Goal: Task Accomplishment & Management: Complete application form

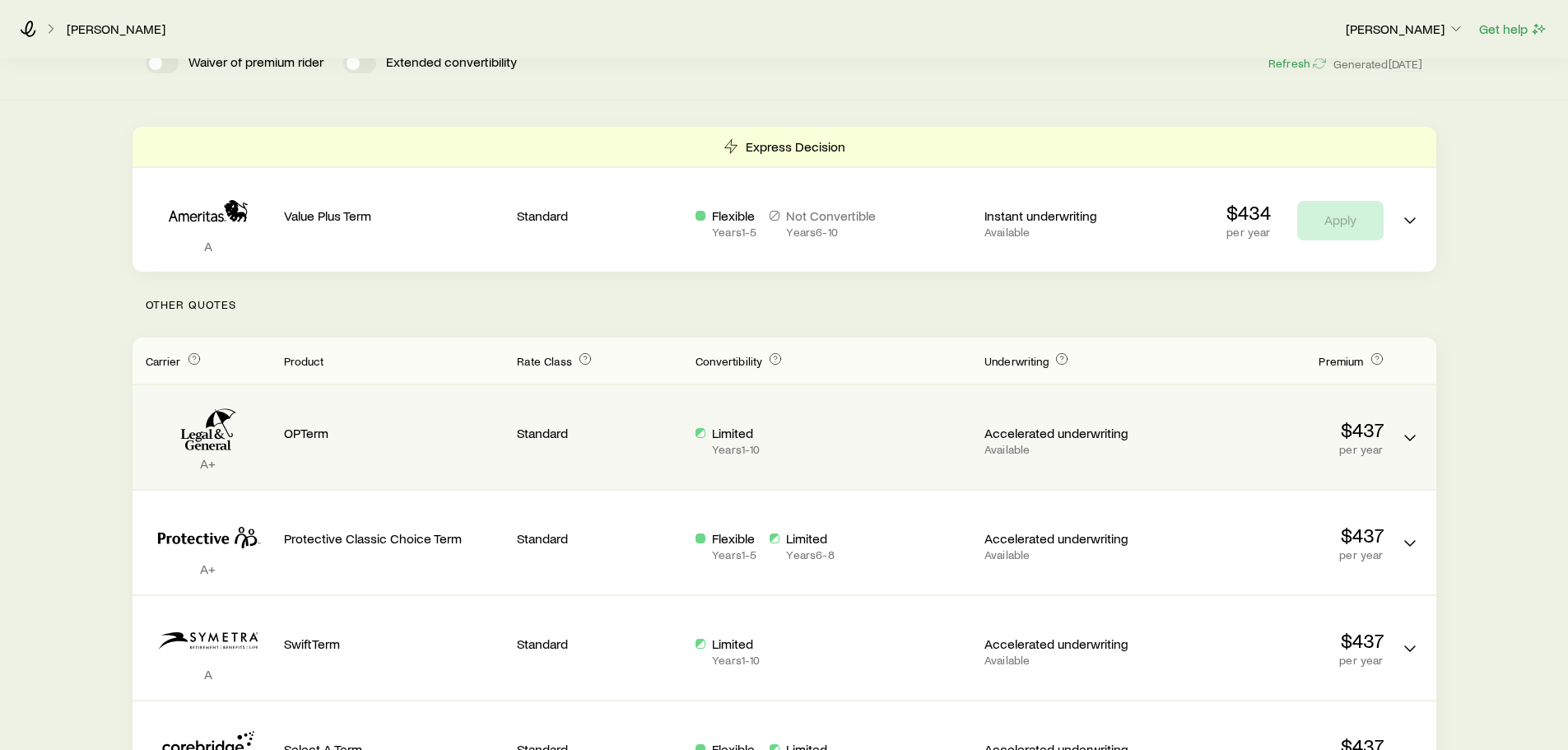
scroll to position [247, 0]
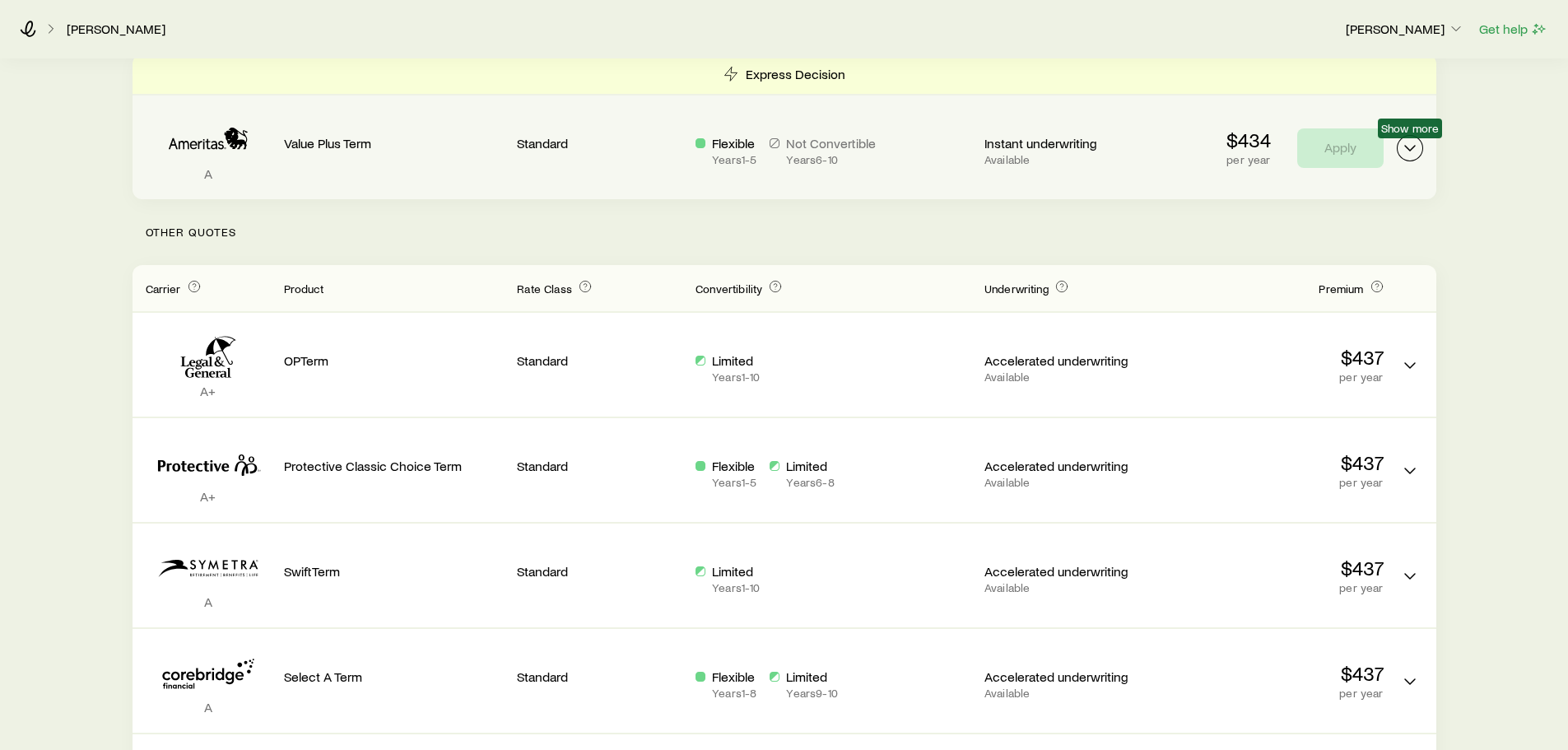
click at [1409, 156] on icon "Term quotes" at bounding box center [1410, 149] width 20 height 20
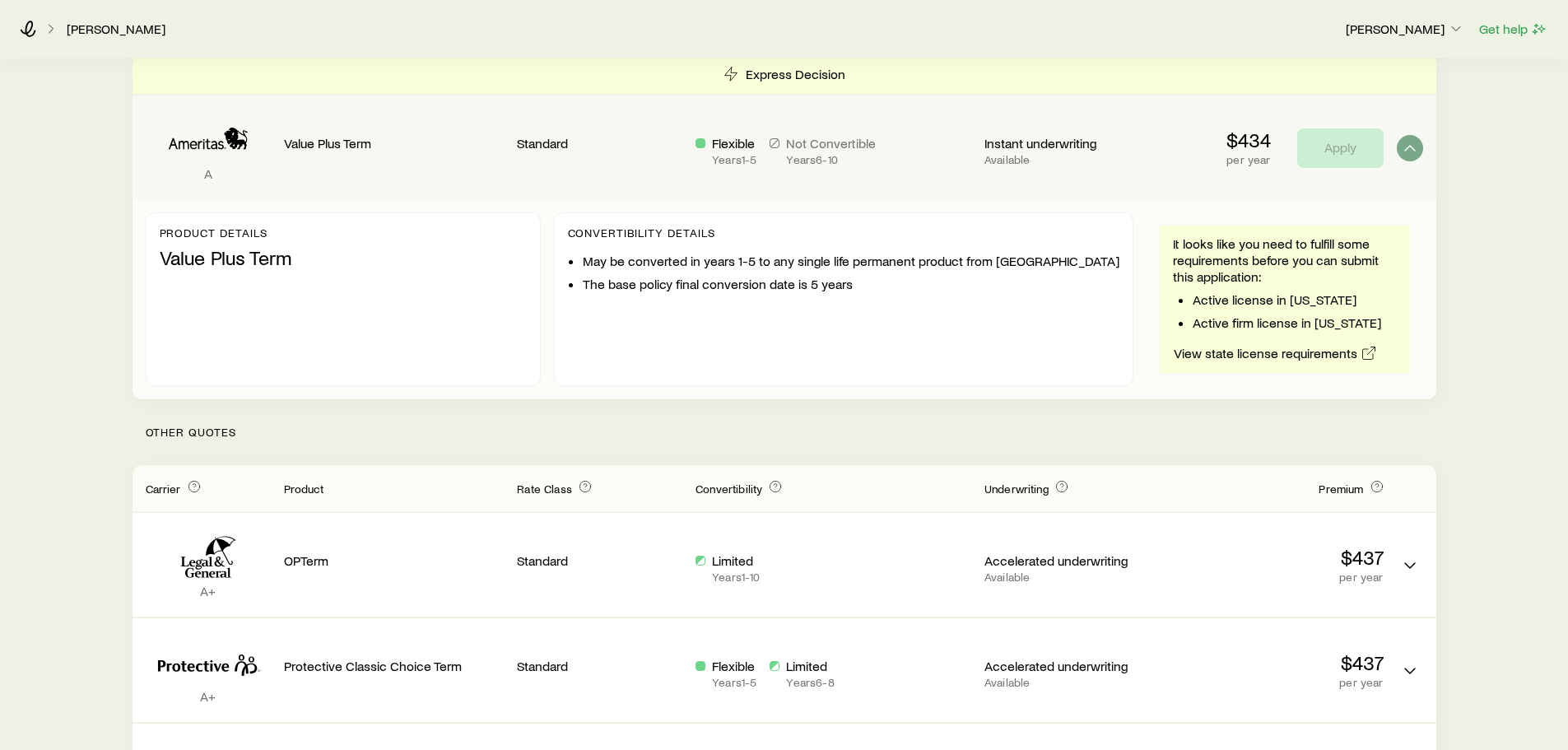
click at [882, 343] on div "Convertibility Details May be converted in years 1-5 to any single life permane…" at bounding box center [843, 298] width 579 height 173
click at [445, 288] on div "Product details Value Plus Term" at bounding box center [343, 298] width 395 height 173
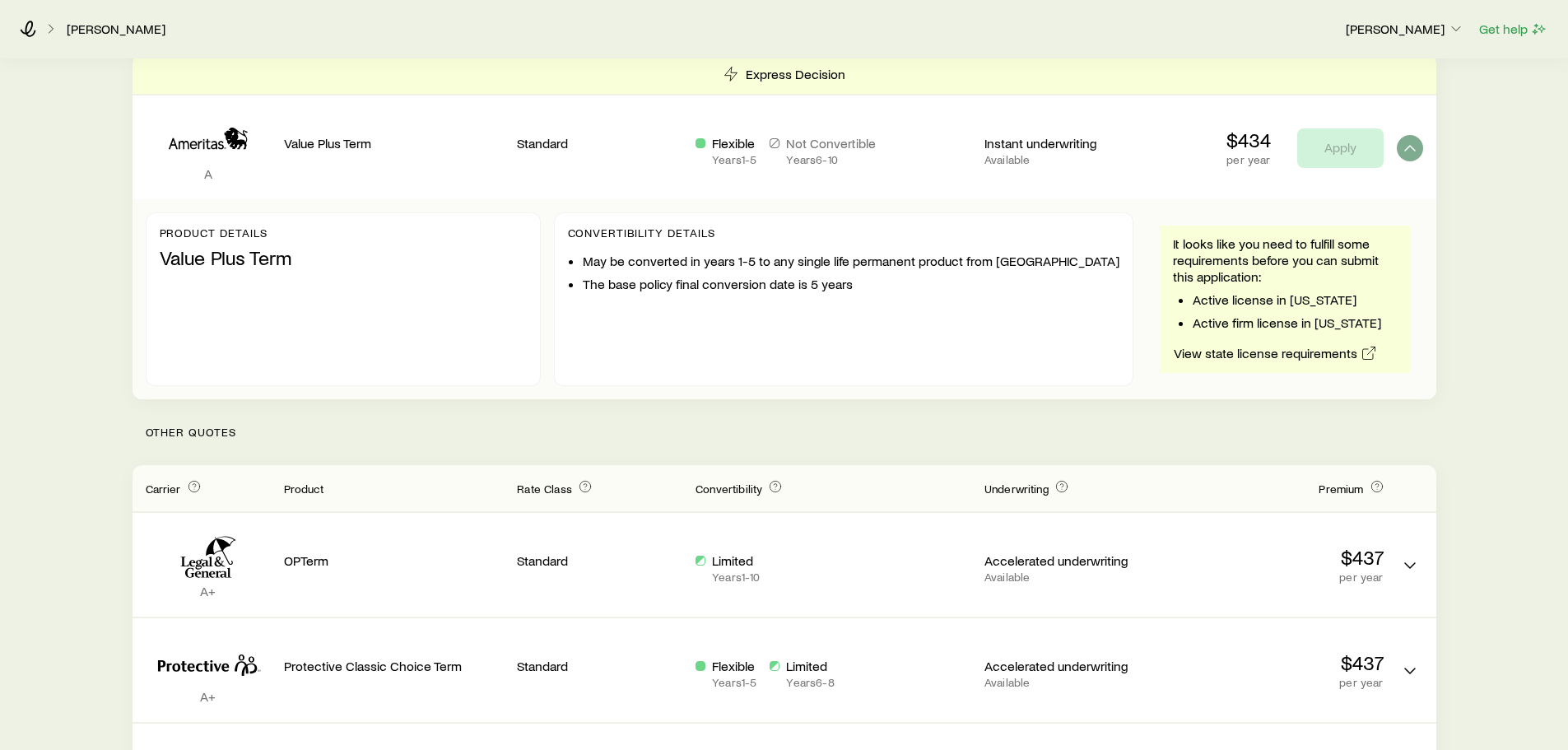
click at [470, 176] on div "Value Plus Term" at bounding box center [394, 148] width 221 height 77
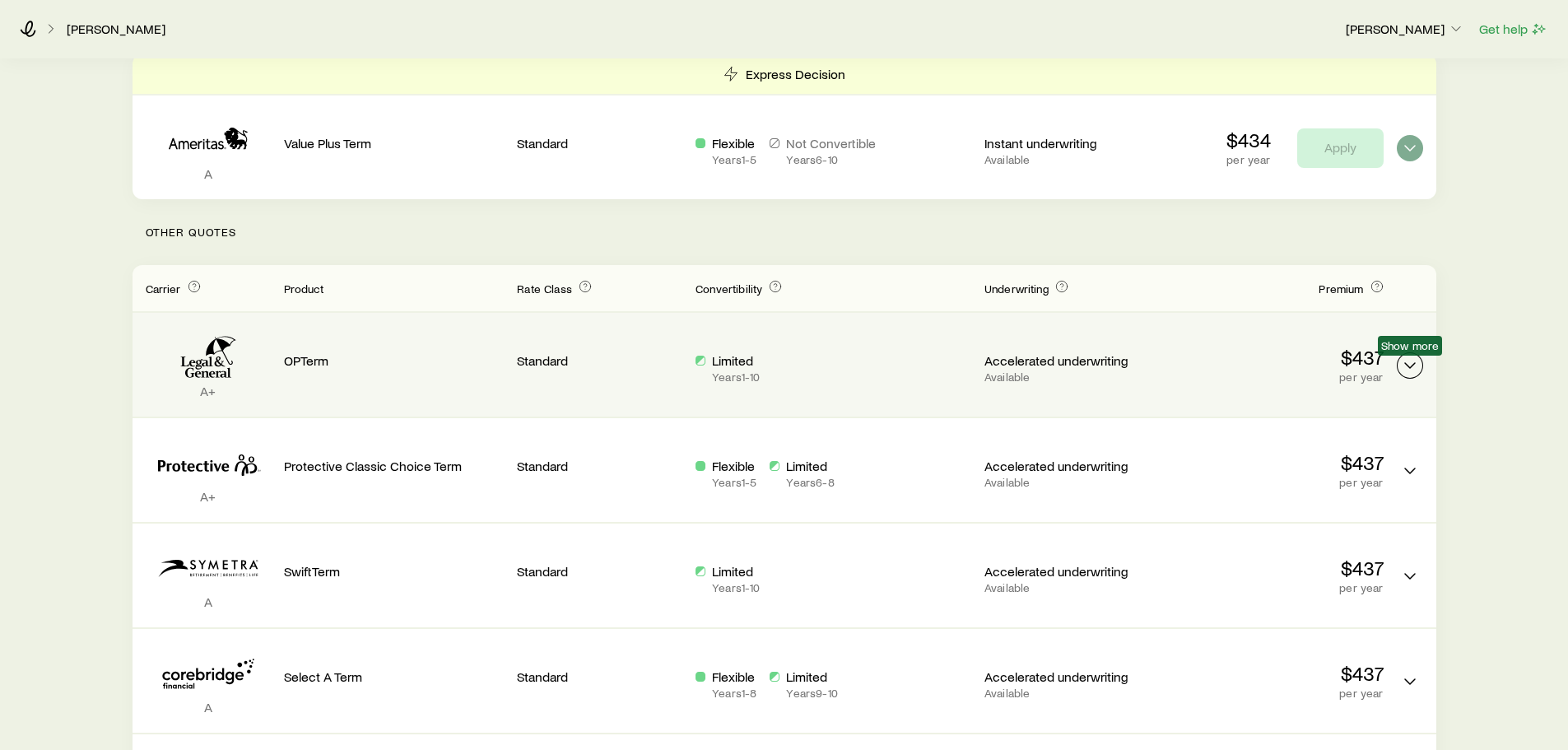
click at [1402, 370] on icon "Term quotes" at bounding box center [1410, 366] width 20 height 20
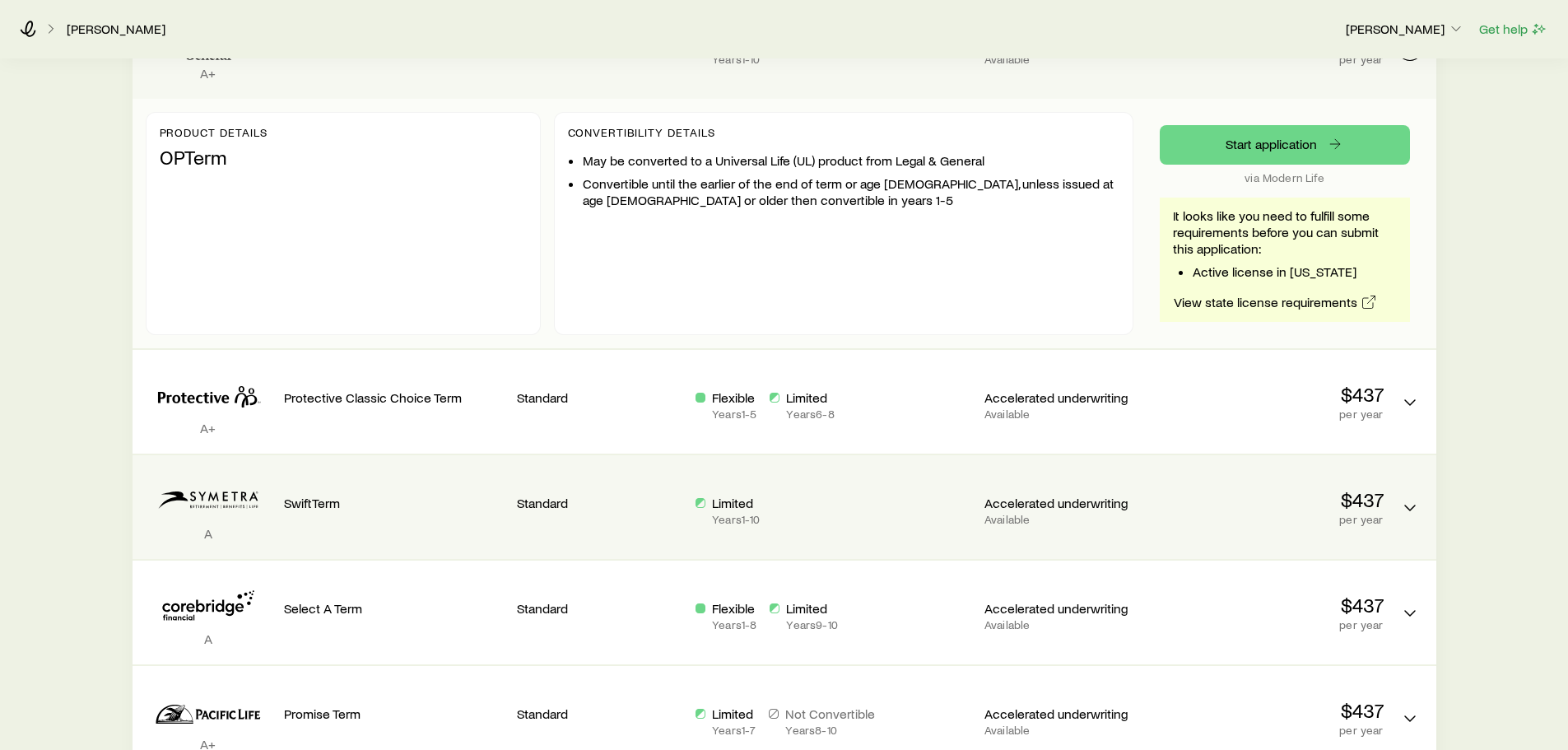
scroll to position [576, 0]
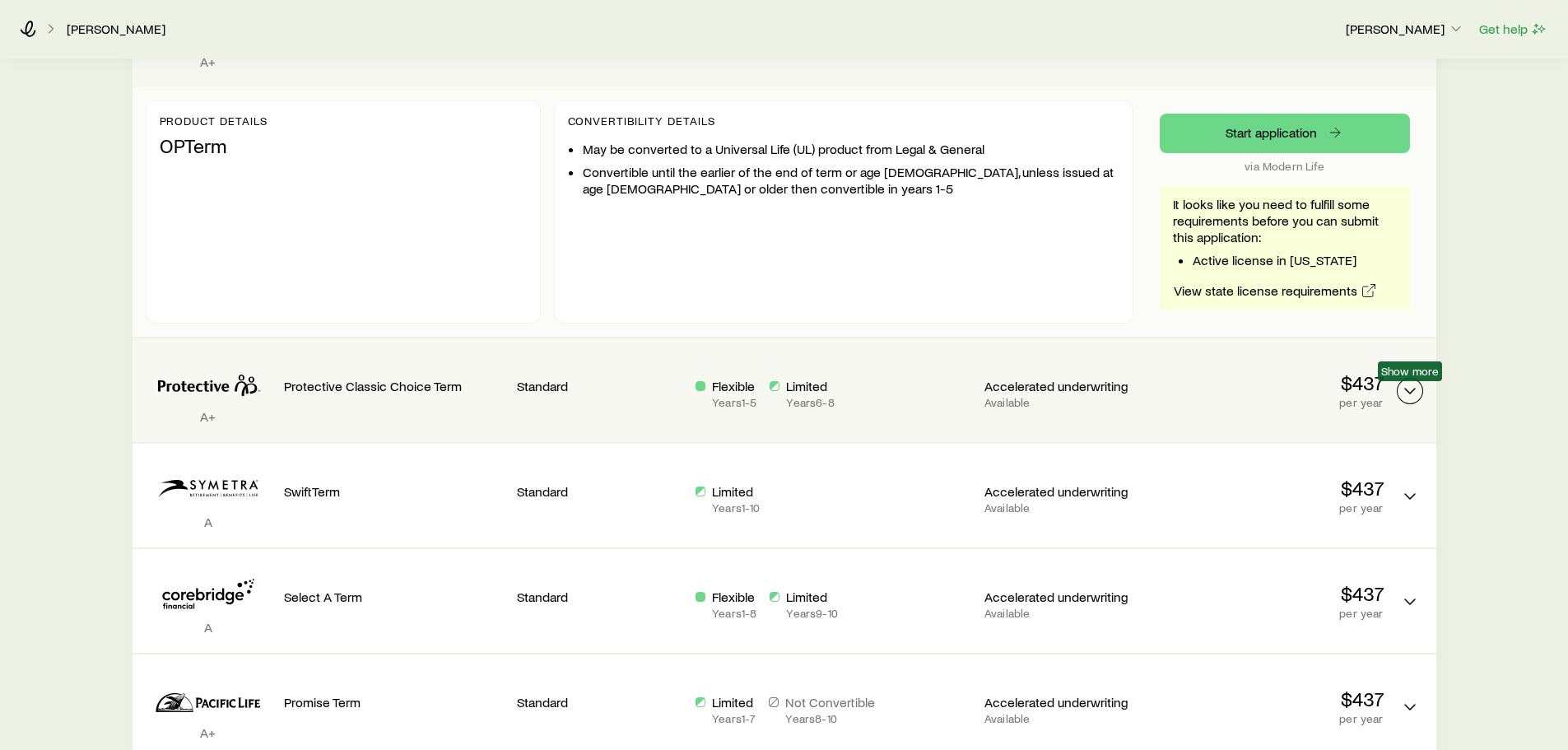
click at [1407, 391] on icon "Term quotes" at bounding box center [1410, 391] width 20 height 20
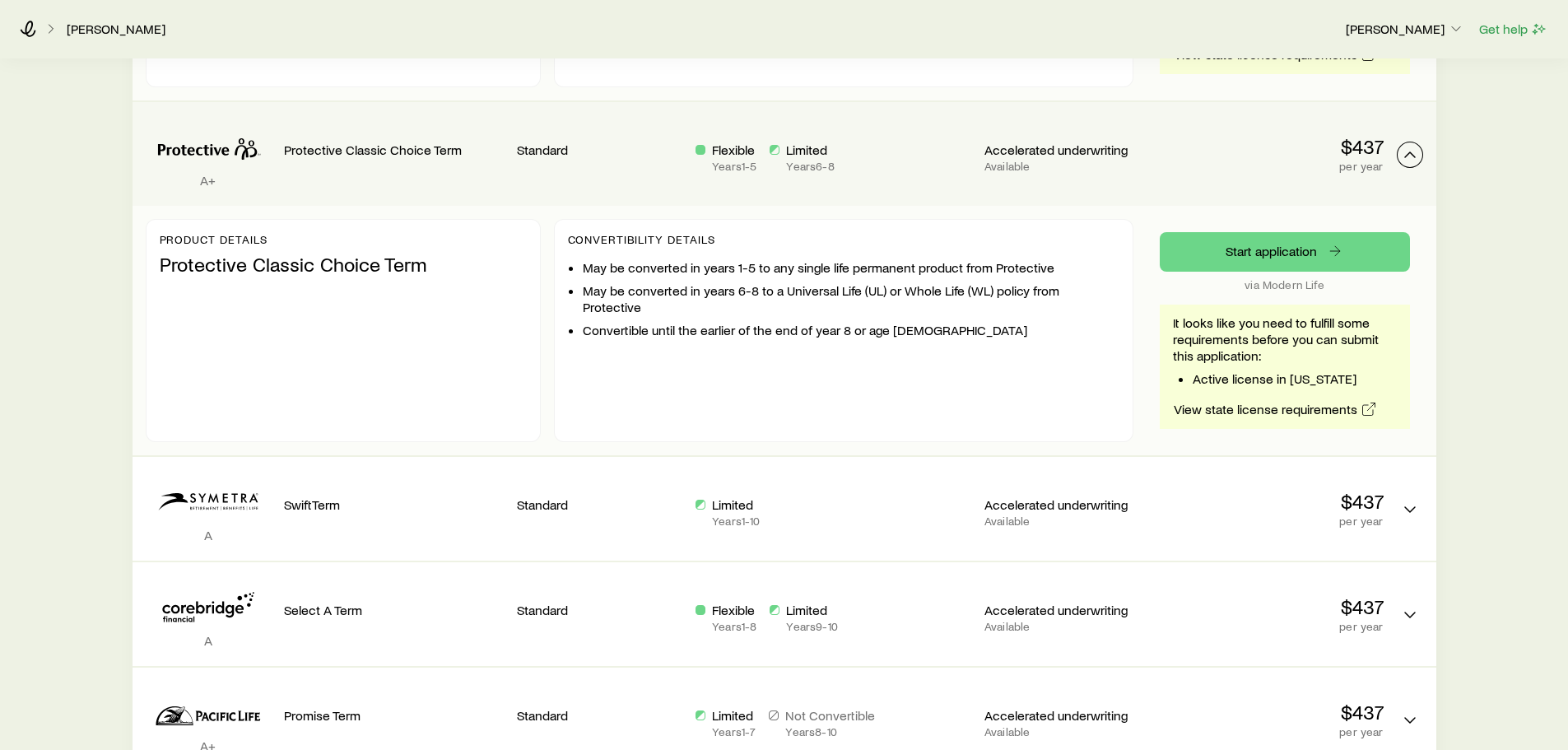
scroll to position [823, 0]
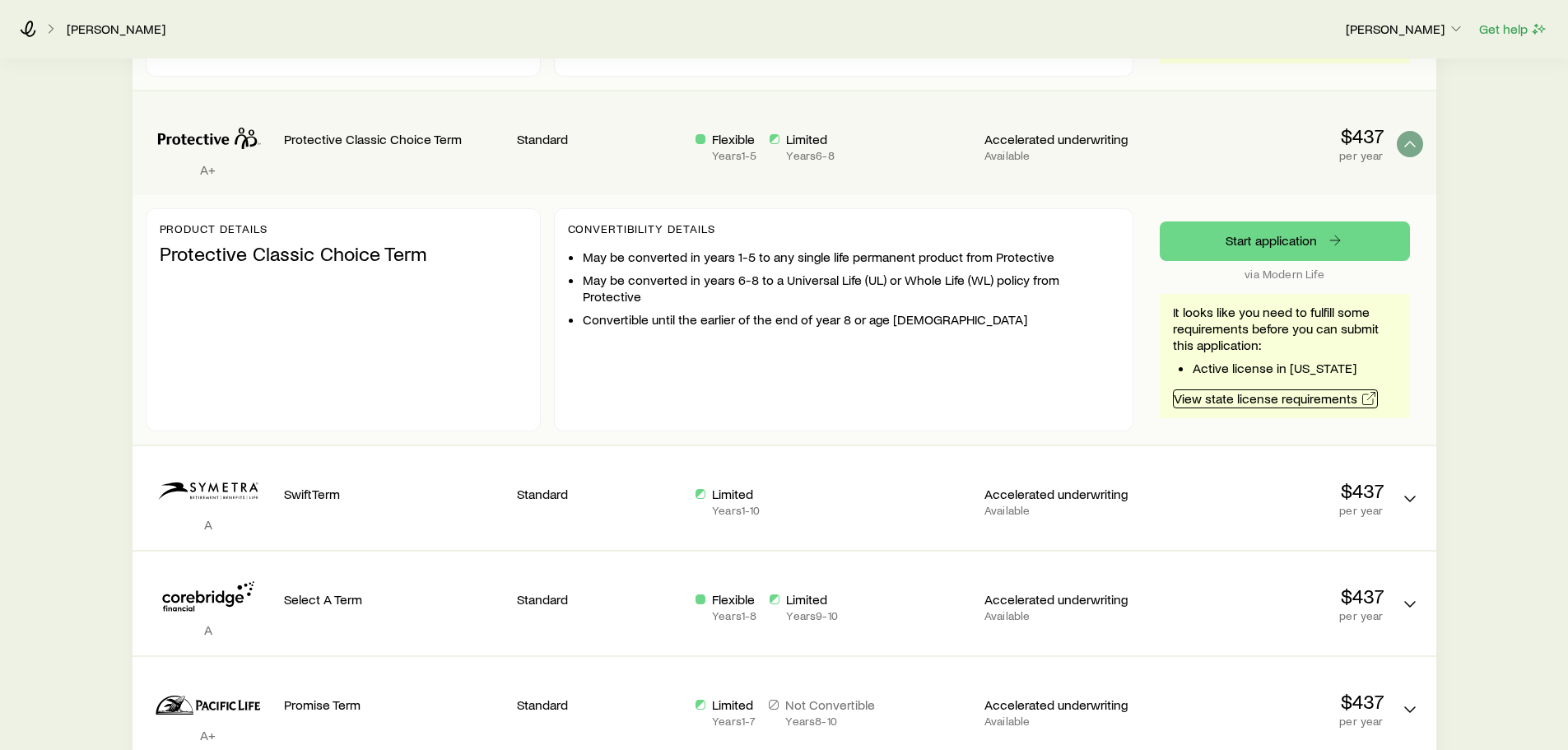
click at [1320, 400] on link "View state license requirements" at bounding box center [1275, 398] width 205 height 19
click at [782, 415] on div "Convertibility Details May be converted in years 1-5 to any single life permane…" at bounding box center [843, 319] width 579 height 223
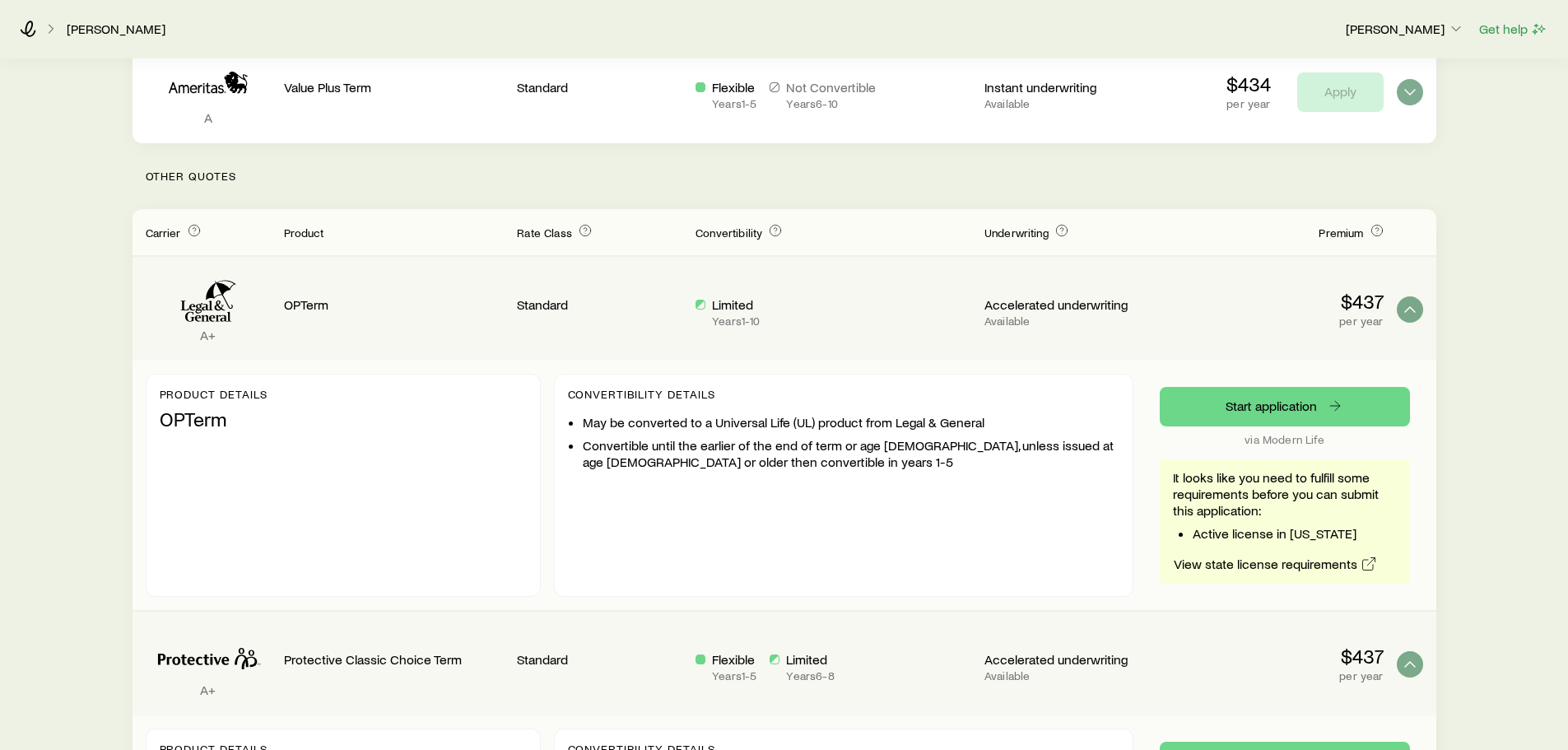
scroll to position [164, 0]
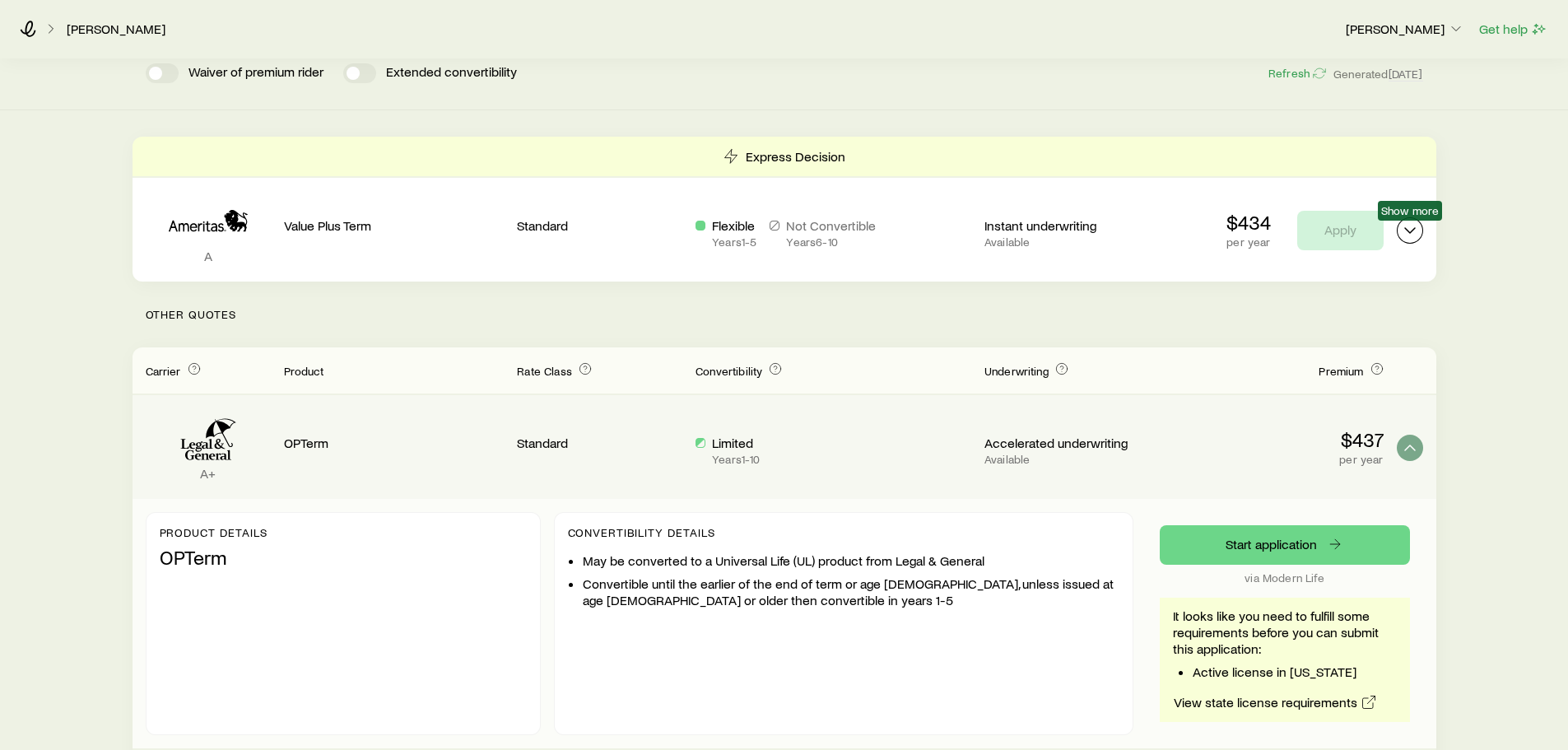
click at [1412, 234] on icon "Term quotes" at bounding box center [1410, 231] width 20 height 20
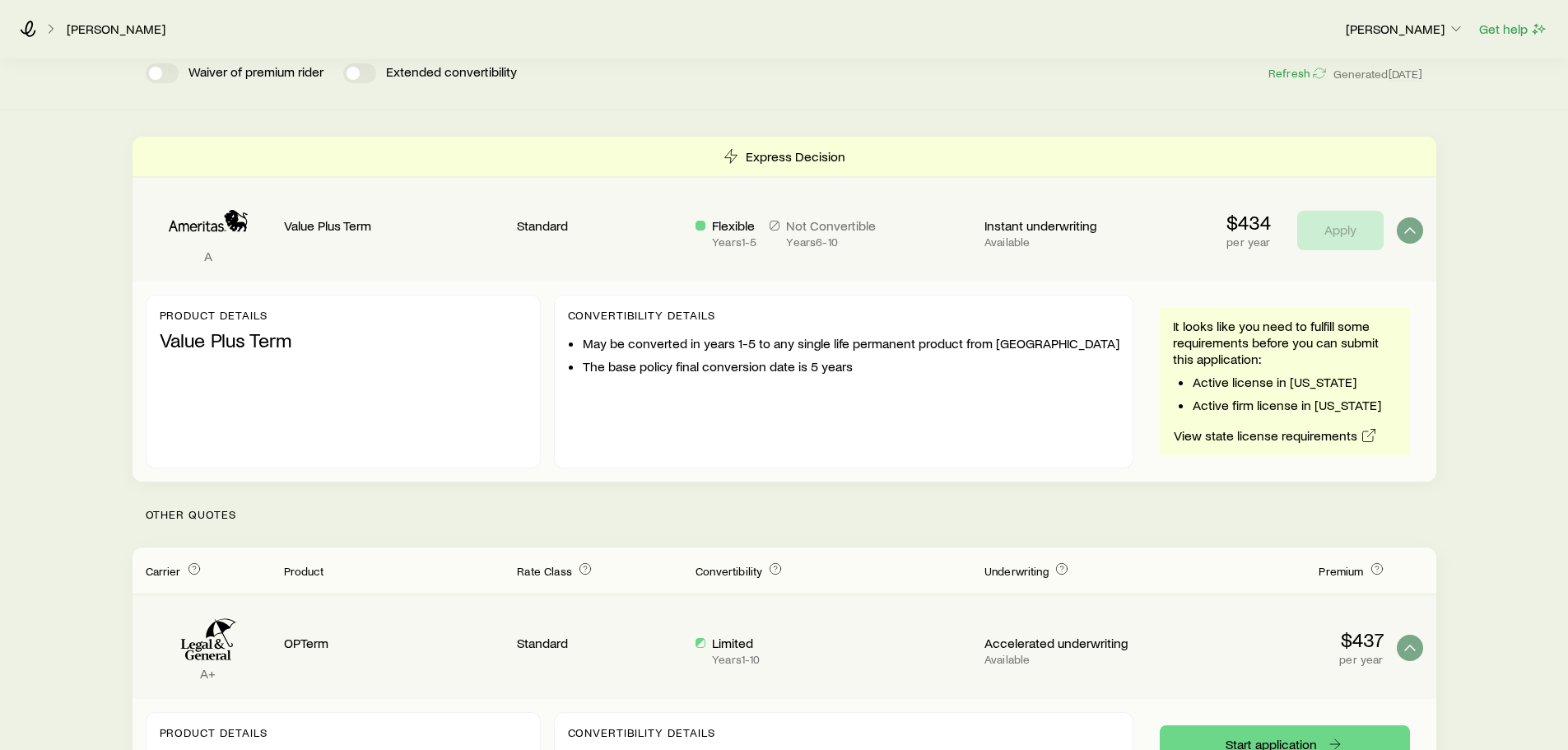
click at [888, 428] on div "Convertibility Details May be converted in years 1-5 to any single life permane…" at bounding box center [843, 380] width 579 height 173
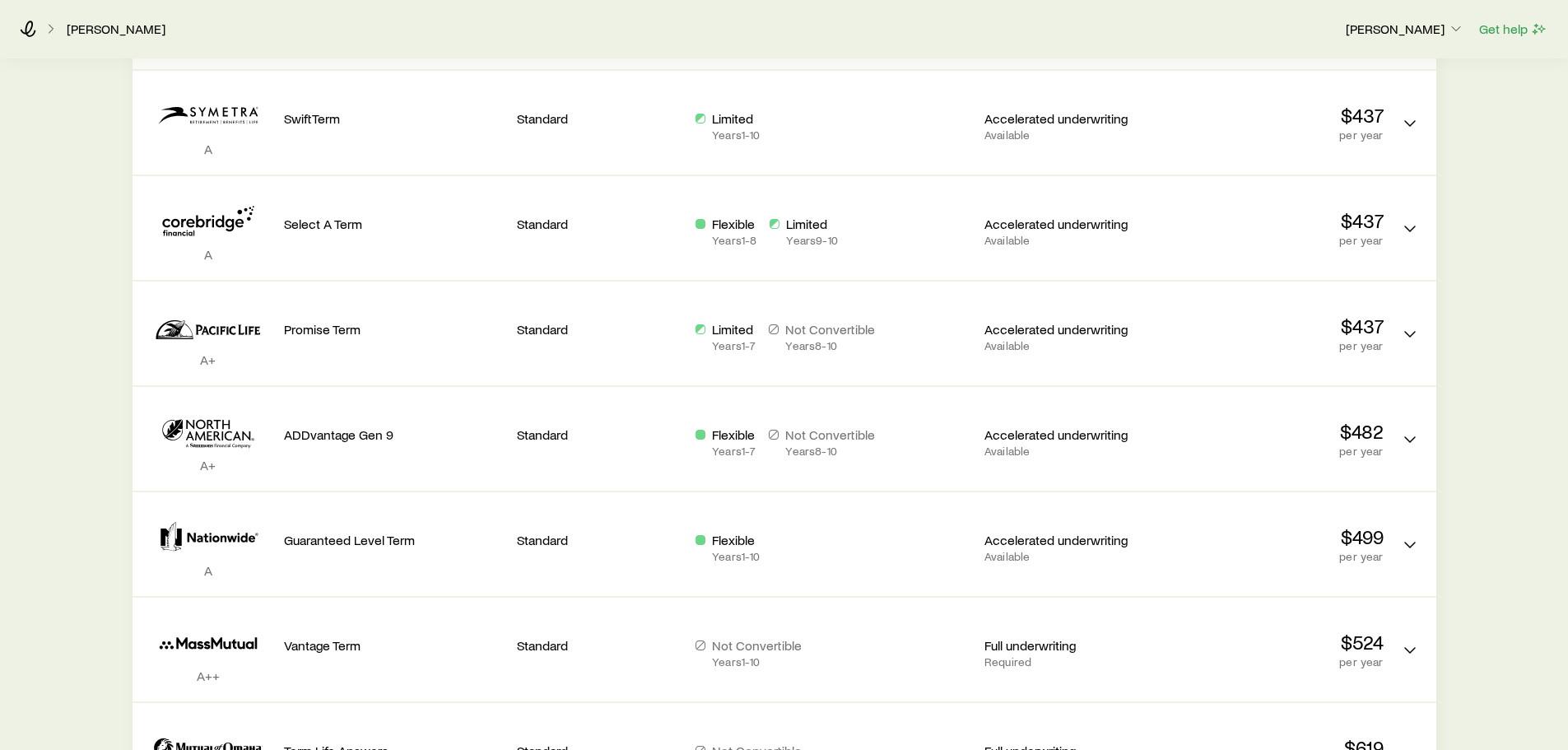
scroll to position [1399, 0]
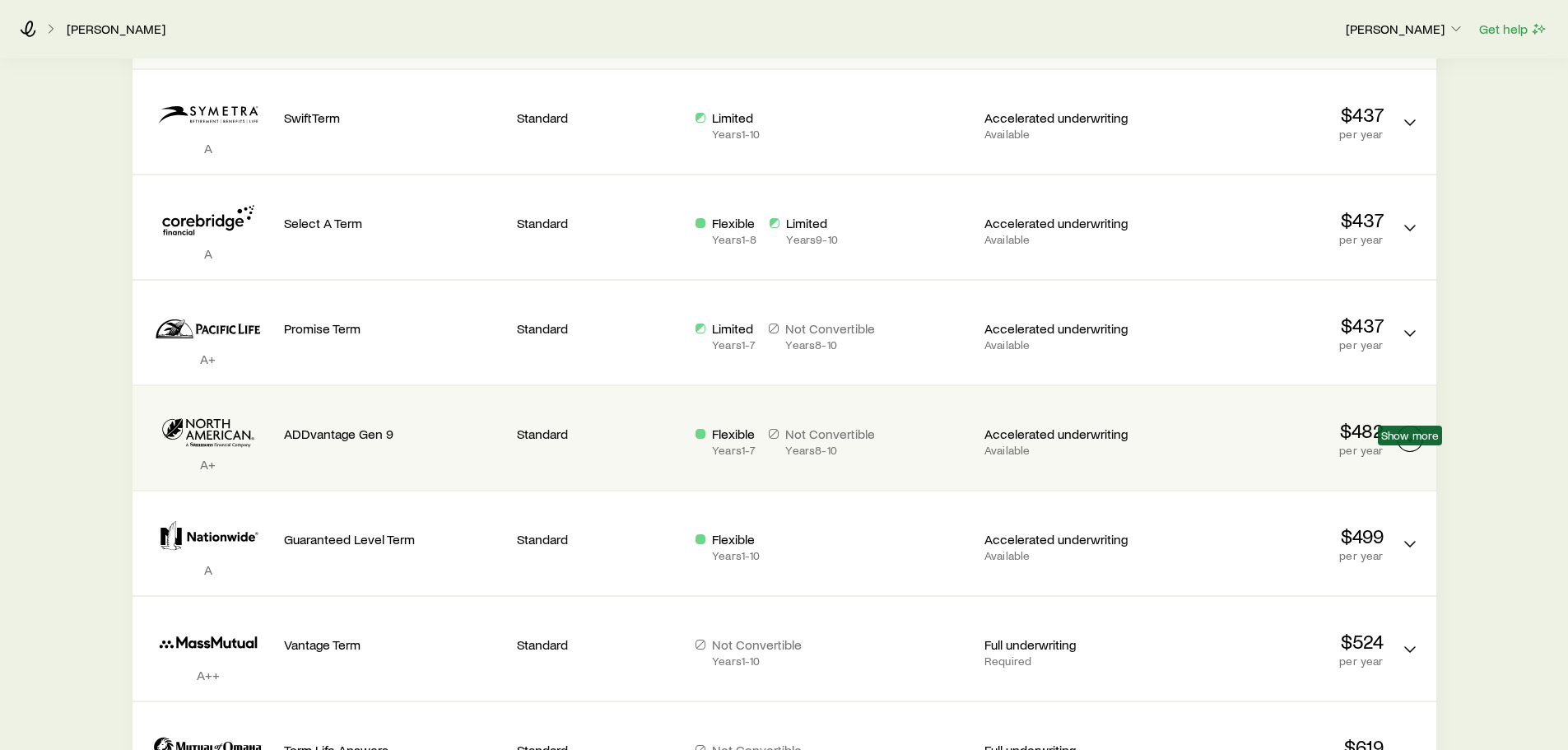
click at [1411, 449] on icon "Term quotes" at bounding box center [1410, 439] width 20 height 20
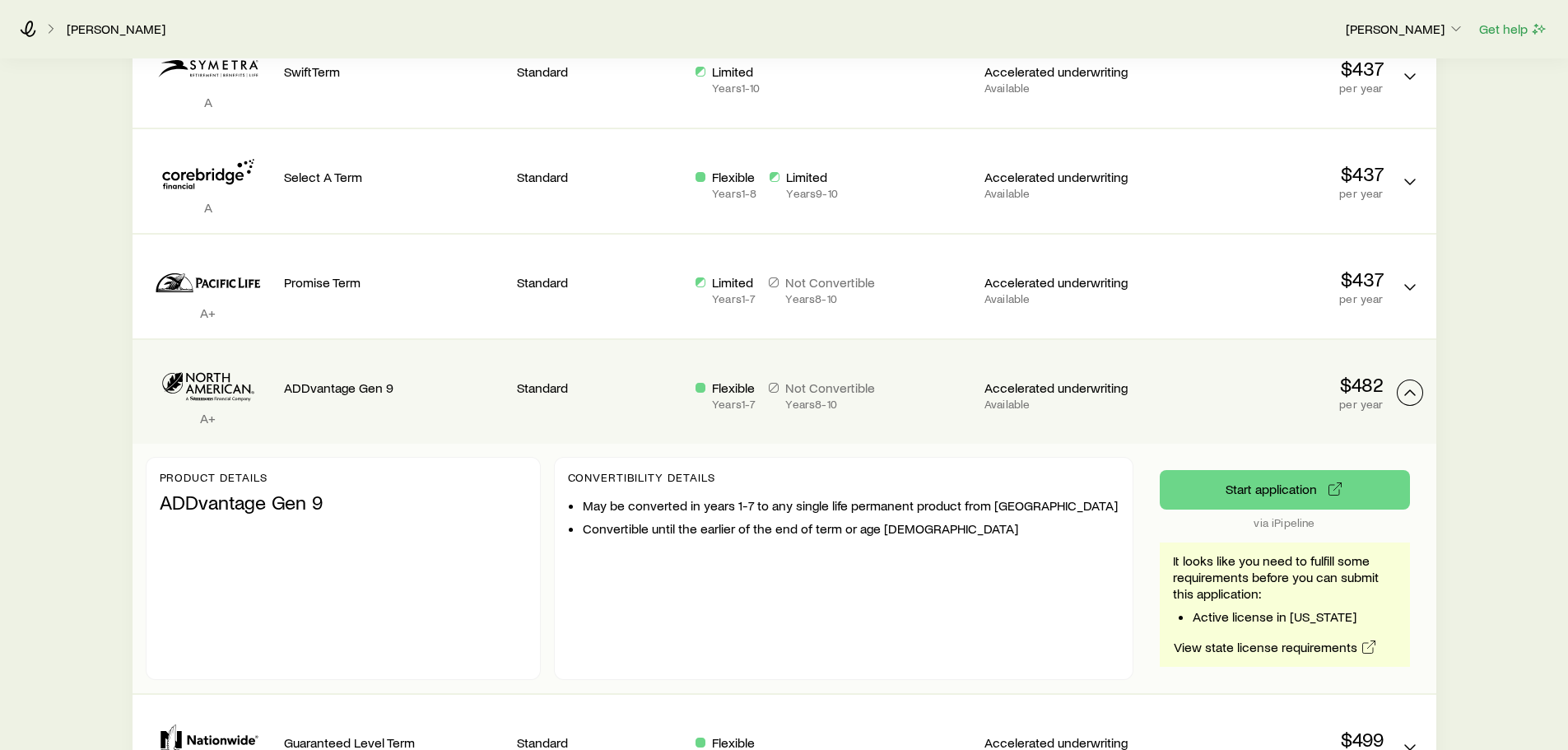
scroll to position [1481, 0]
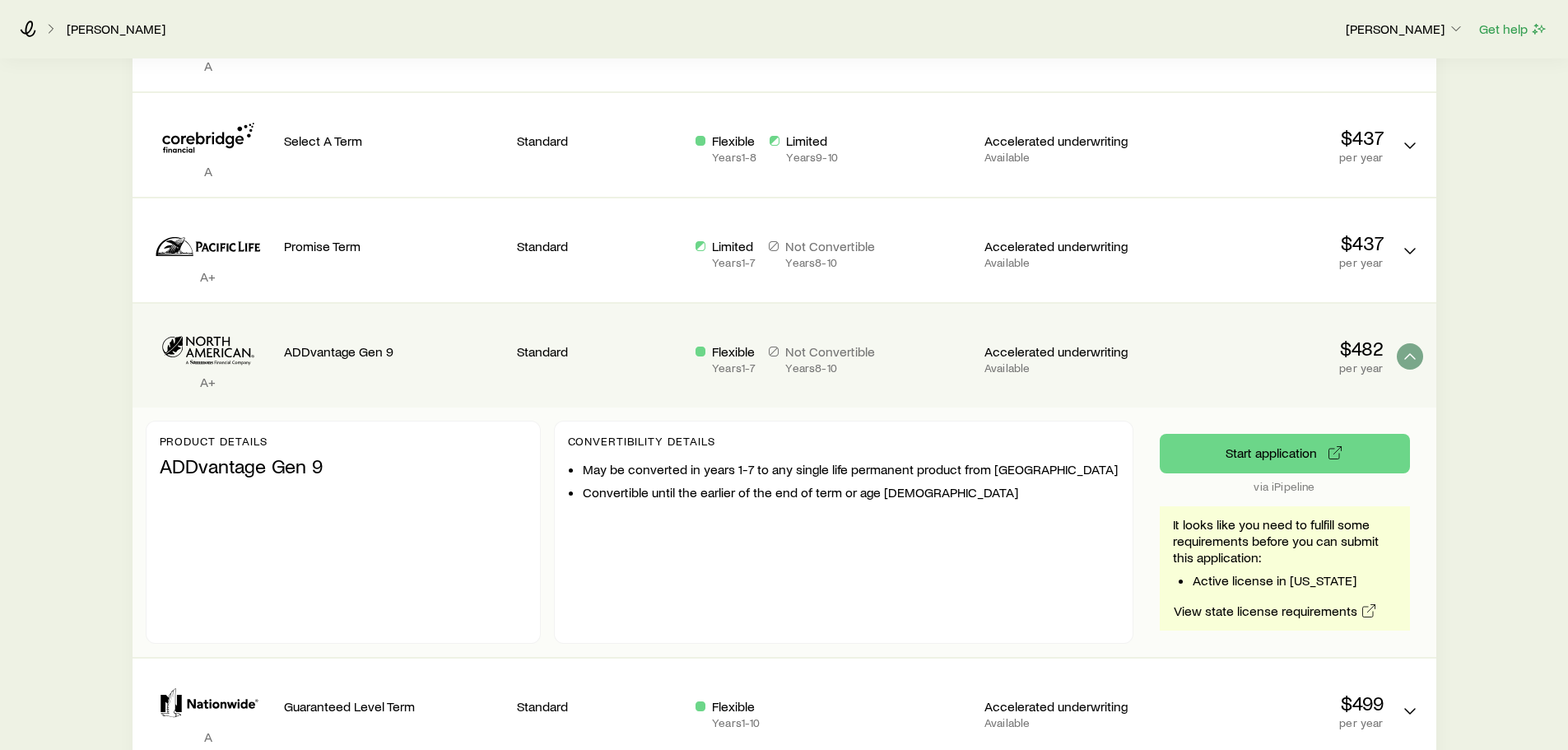
click at [741, 407] on div "A+ ADDvantage Gen 9 Standard Flexible Years 1 - 7 Not Convertible Years 8 - 10 …" at bounding box center [784, 356] width 1304 height 104
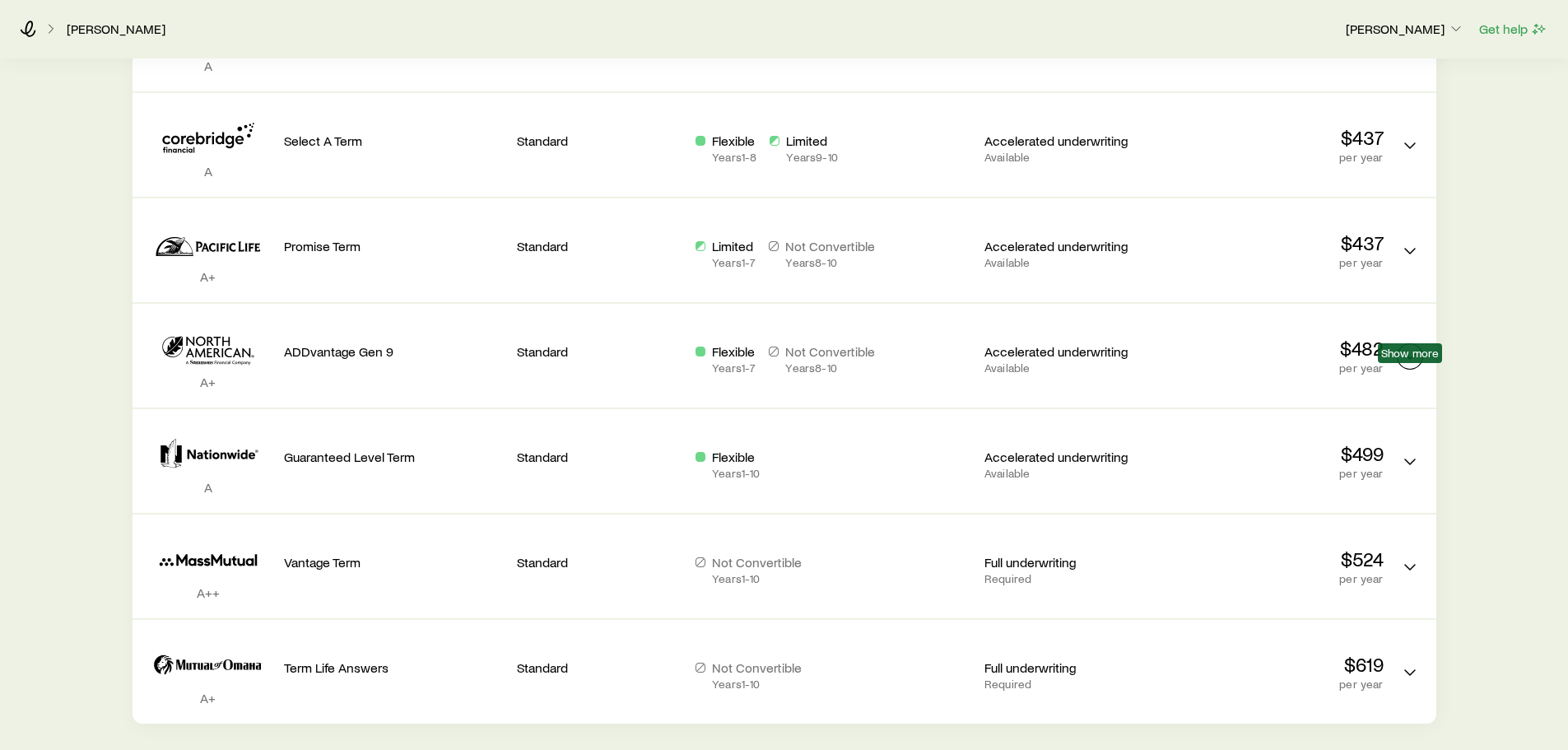
click at [1411, 359] on polyline "Term quotes" at bounding box center [1410, 356] width 10 height 5
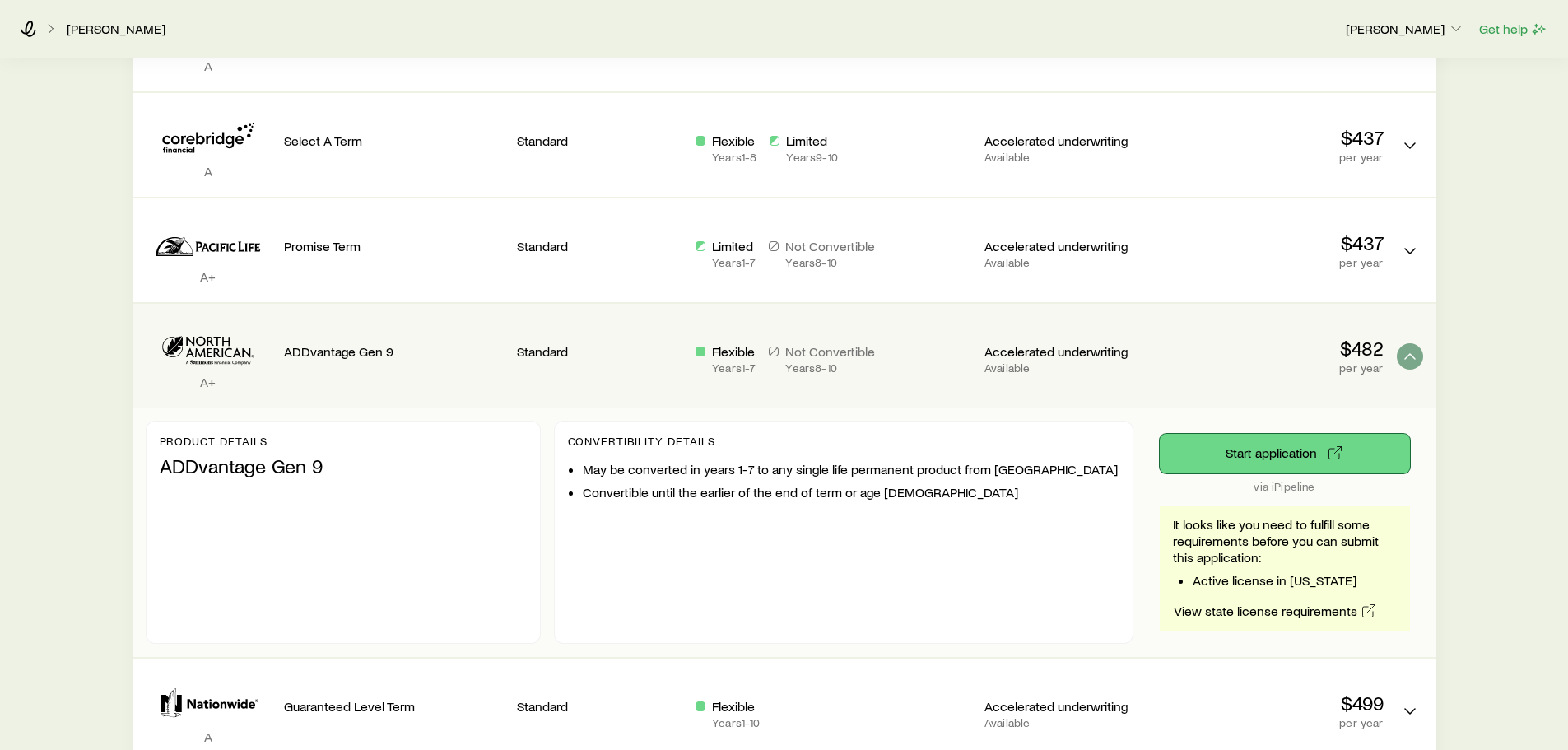
click at [1306, 468] on button "Start application" at bounding box center [1284, 454] width 251 height 40
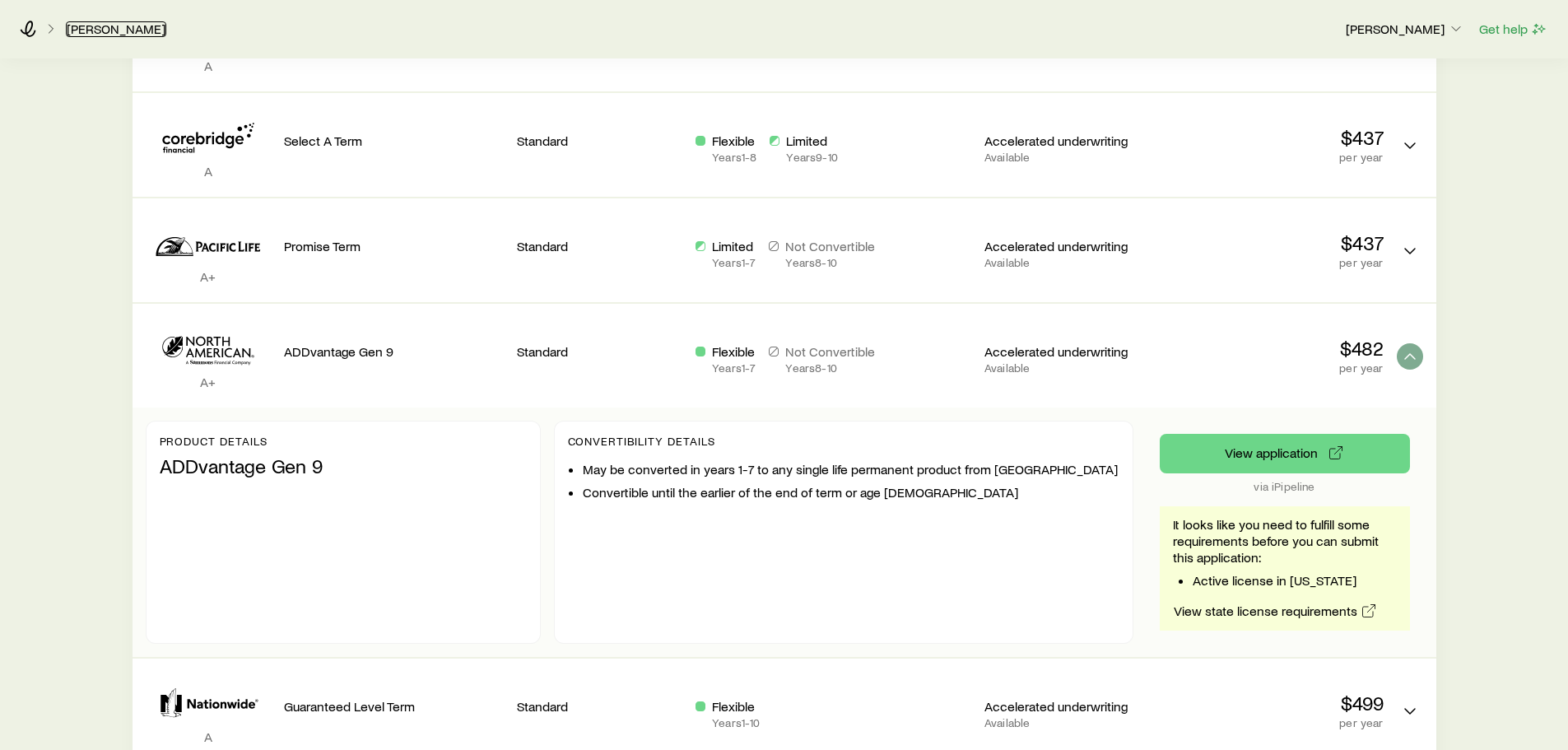
click at [95, 27] on link "Senatore, Richard" at bounding box center [115, 30] width 100 height 16
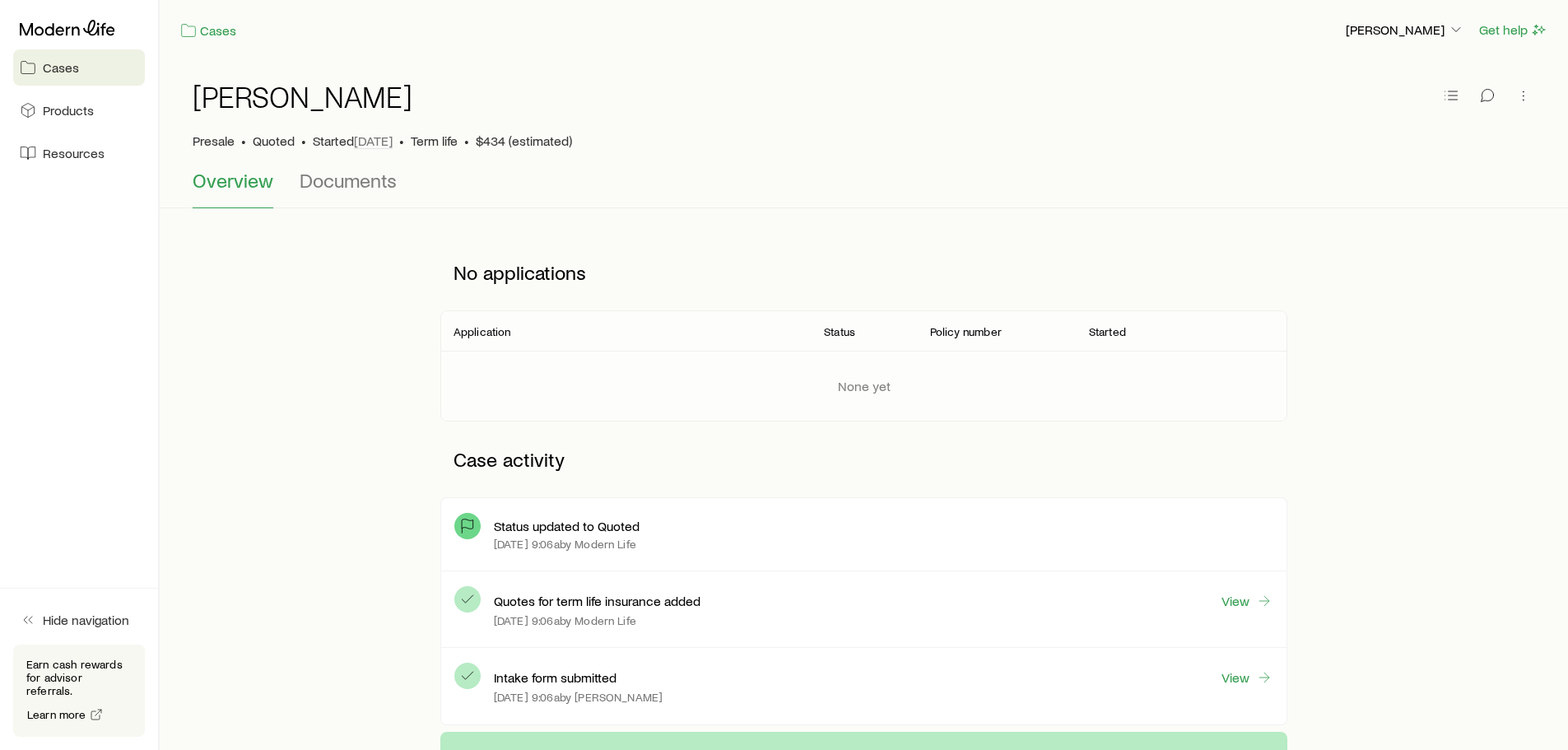
click at [62, 65] on span "Cases" at bounding box center [60, 67] width 37 height 17
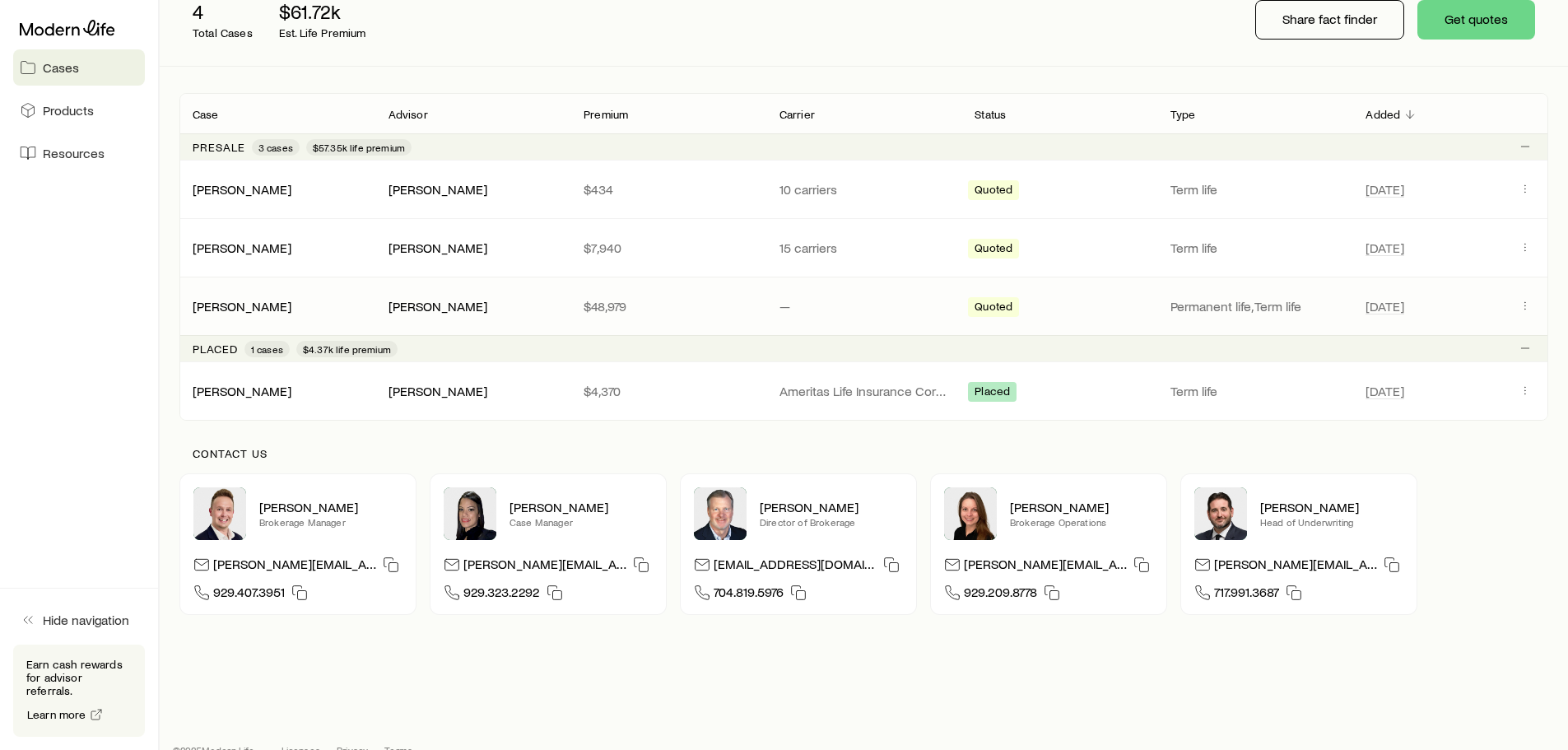
scroll to position [251, 0]
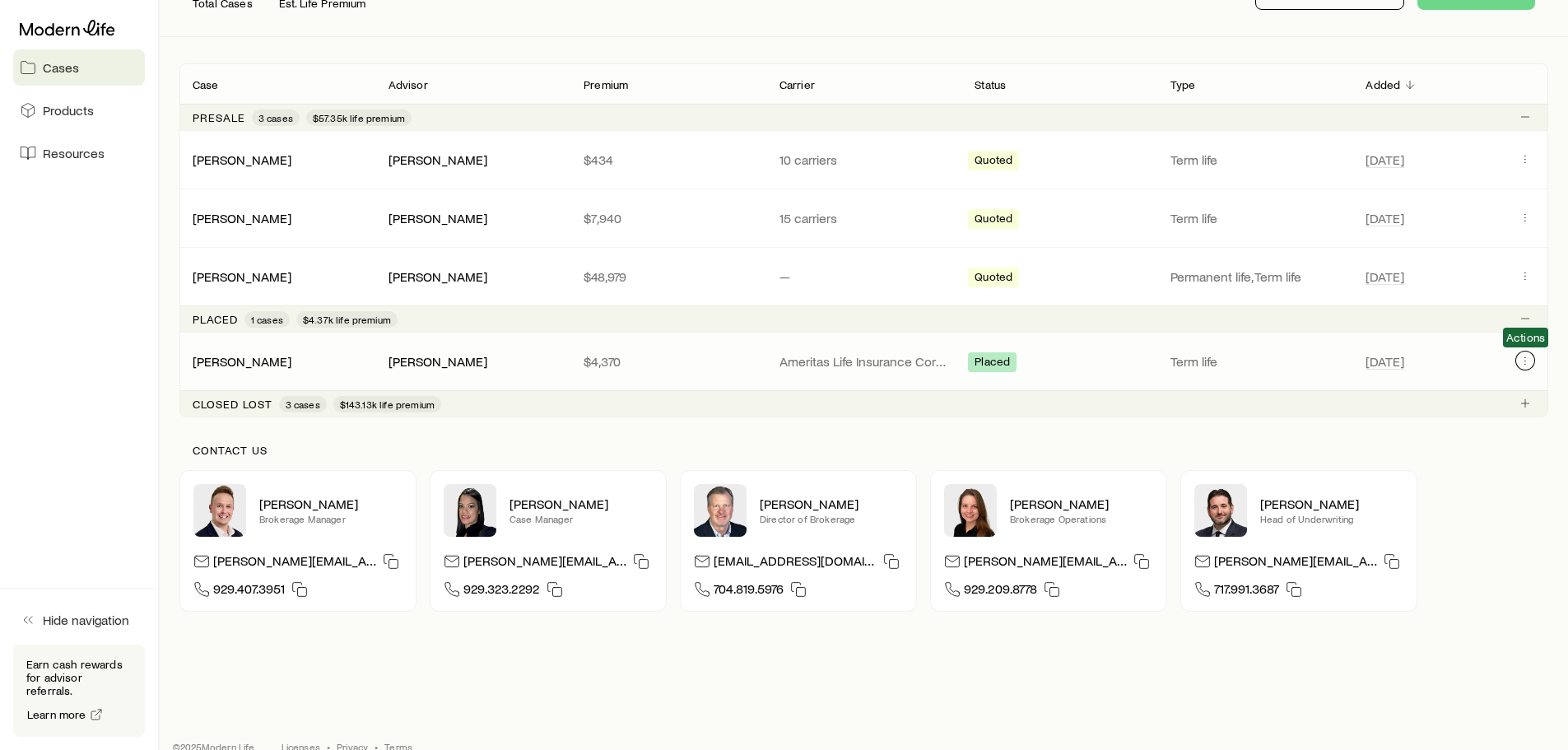
click at [1528, 361] on icon "Client cases" at bounding box center [1524, 360] width 13 height 13
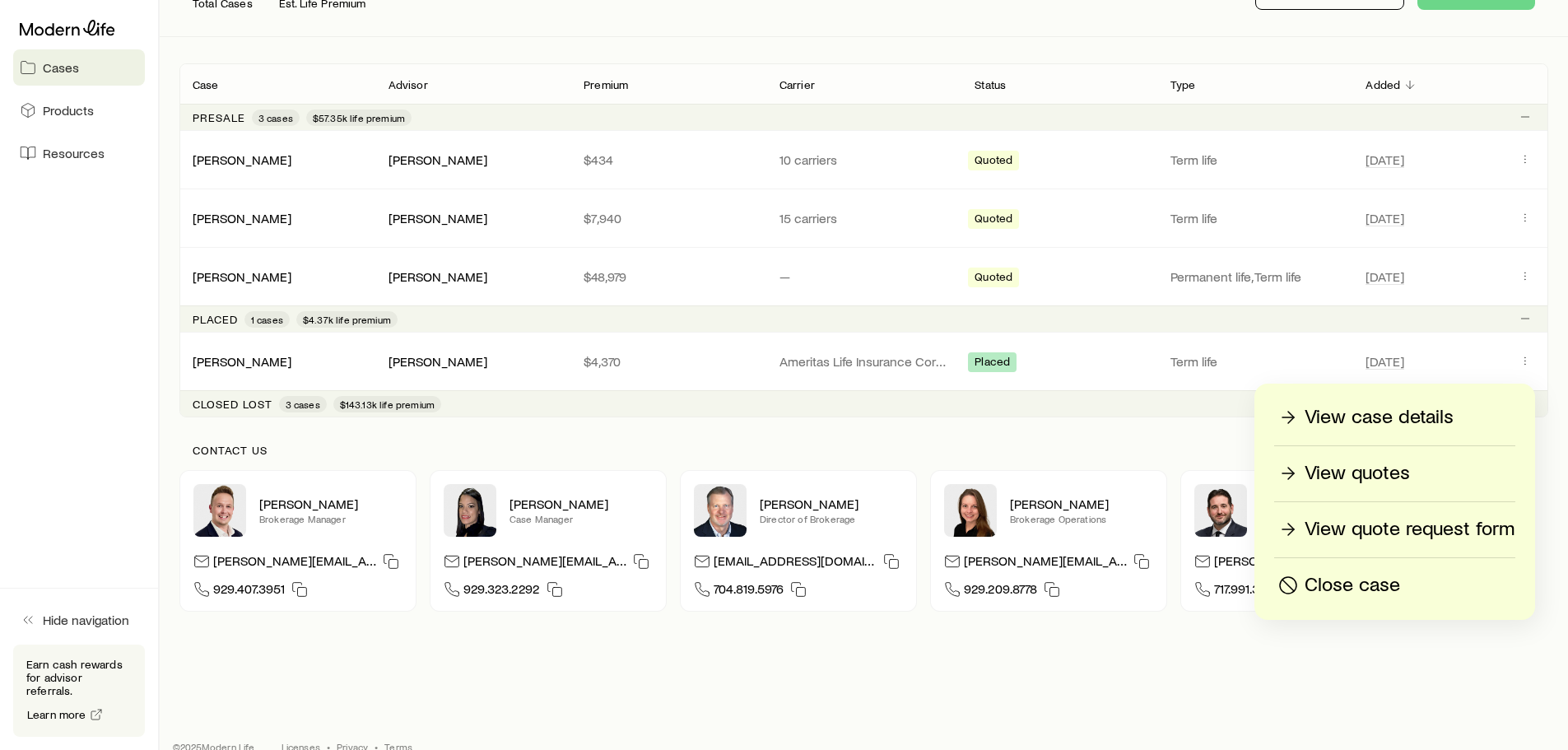
click at [1406, 417] on p "View case details" at bounding box center [1379, 417] width 149 height 27
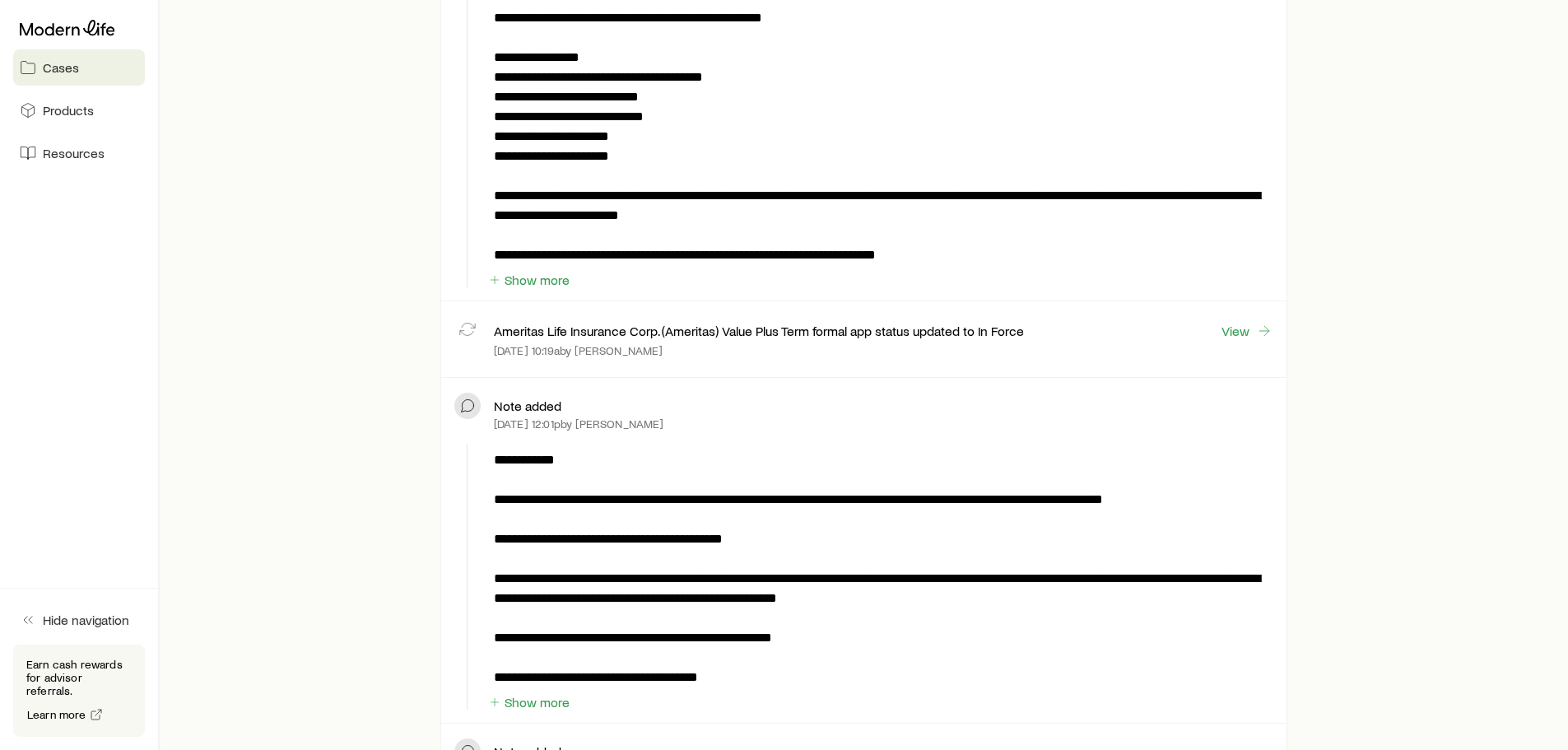
scroll to position [82, 0]
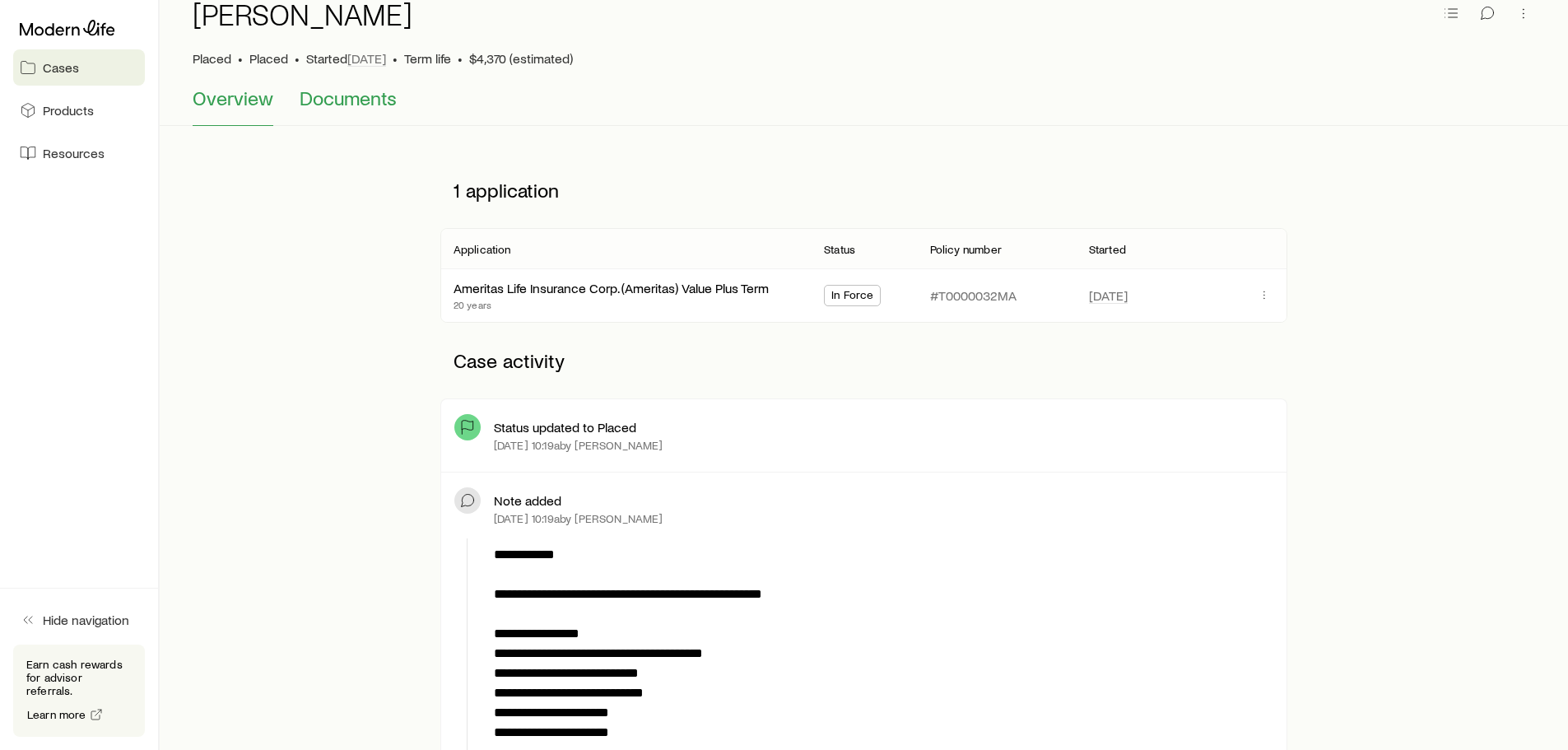
click at [332, 101] on span "Documents" at bounding box center [348, 97] width 97 height 23
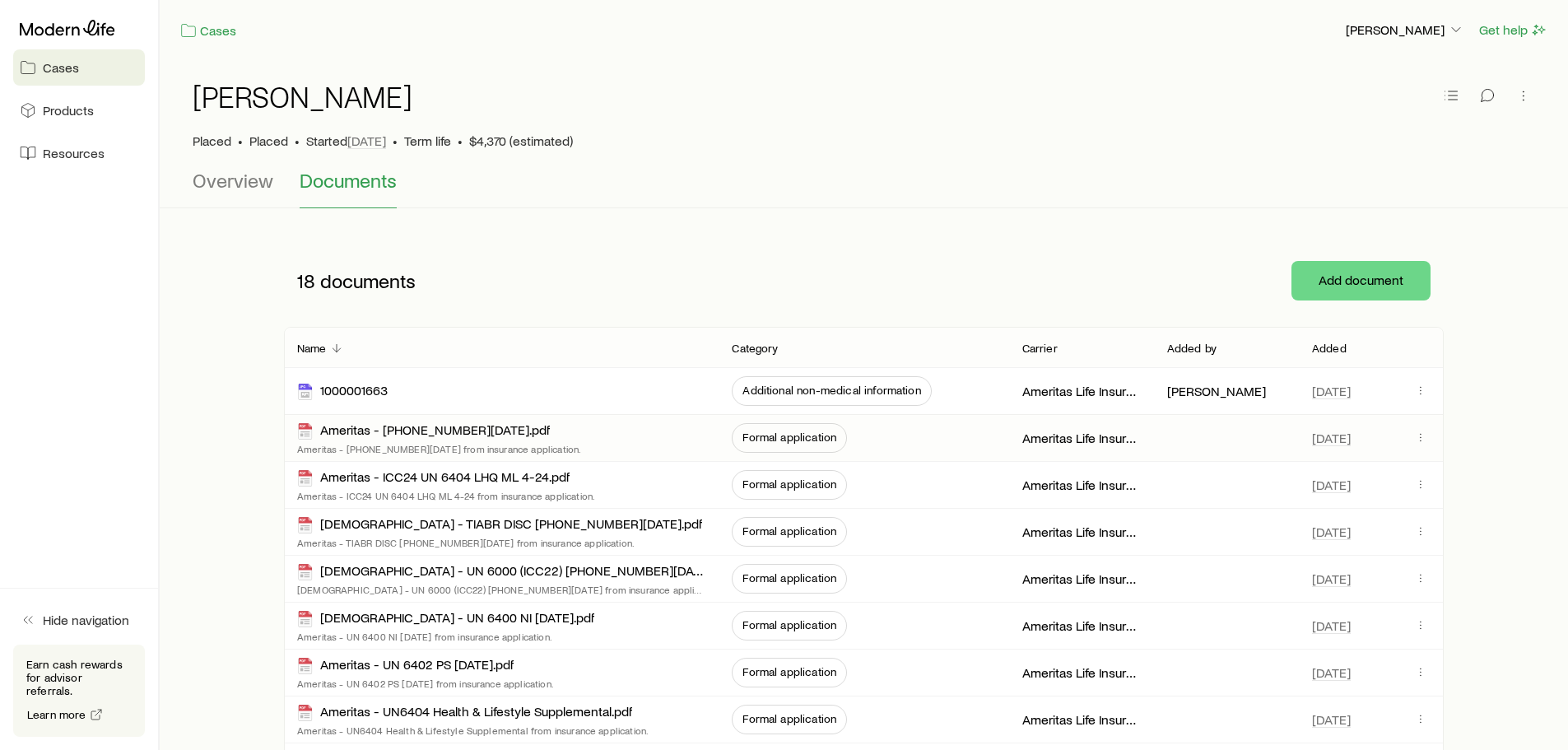
click at [769, 440] on span "Formal application" at bounding box center [788, 436] width 94 height 13
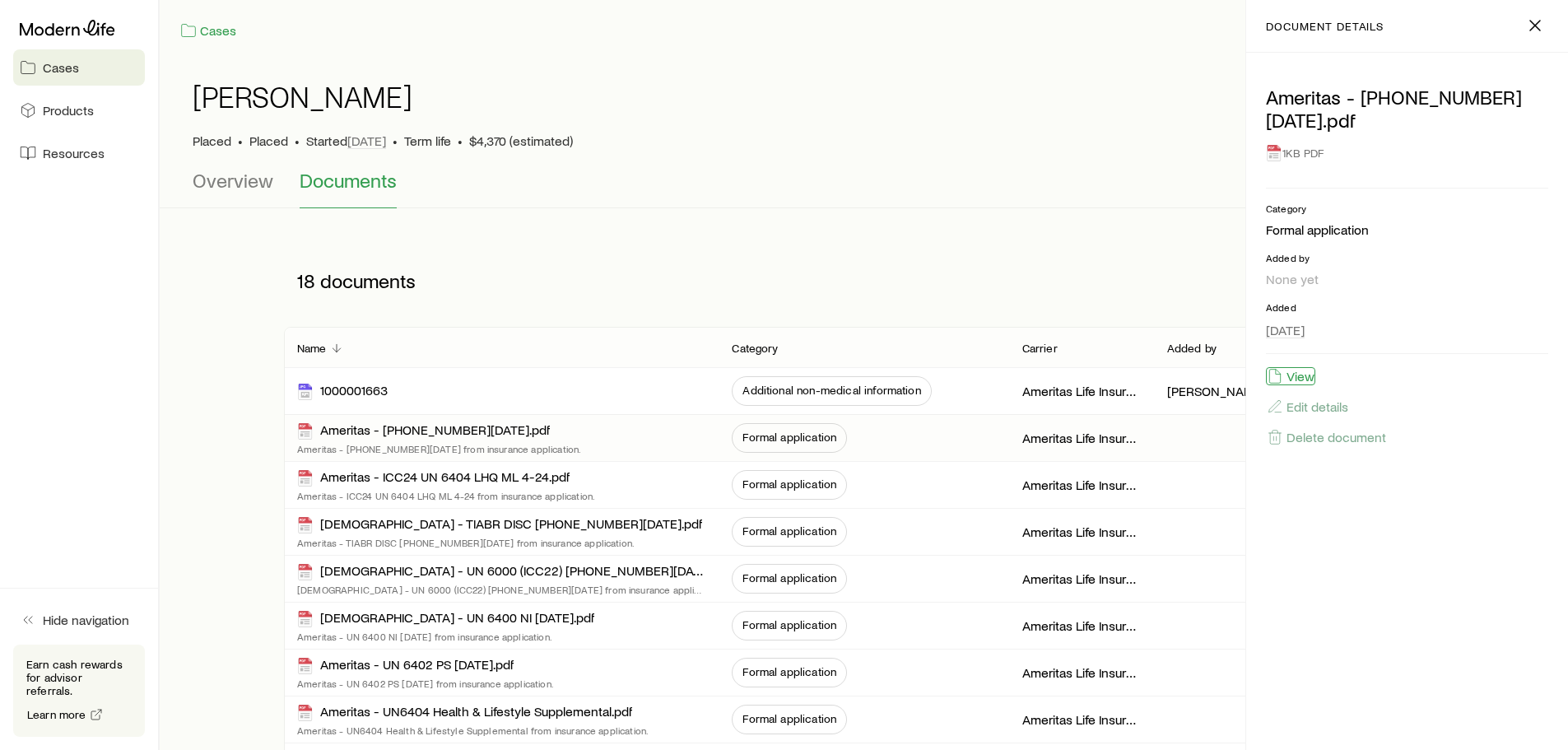
click at [1307, 367] on button "View" at bounding box center [1291, 375] width 50 height 18
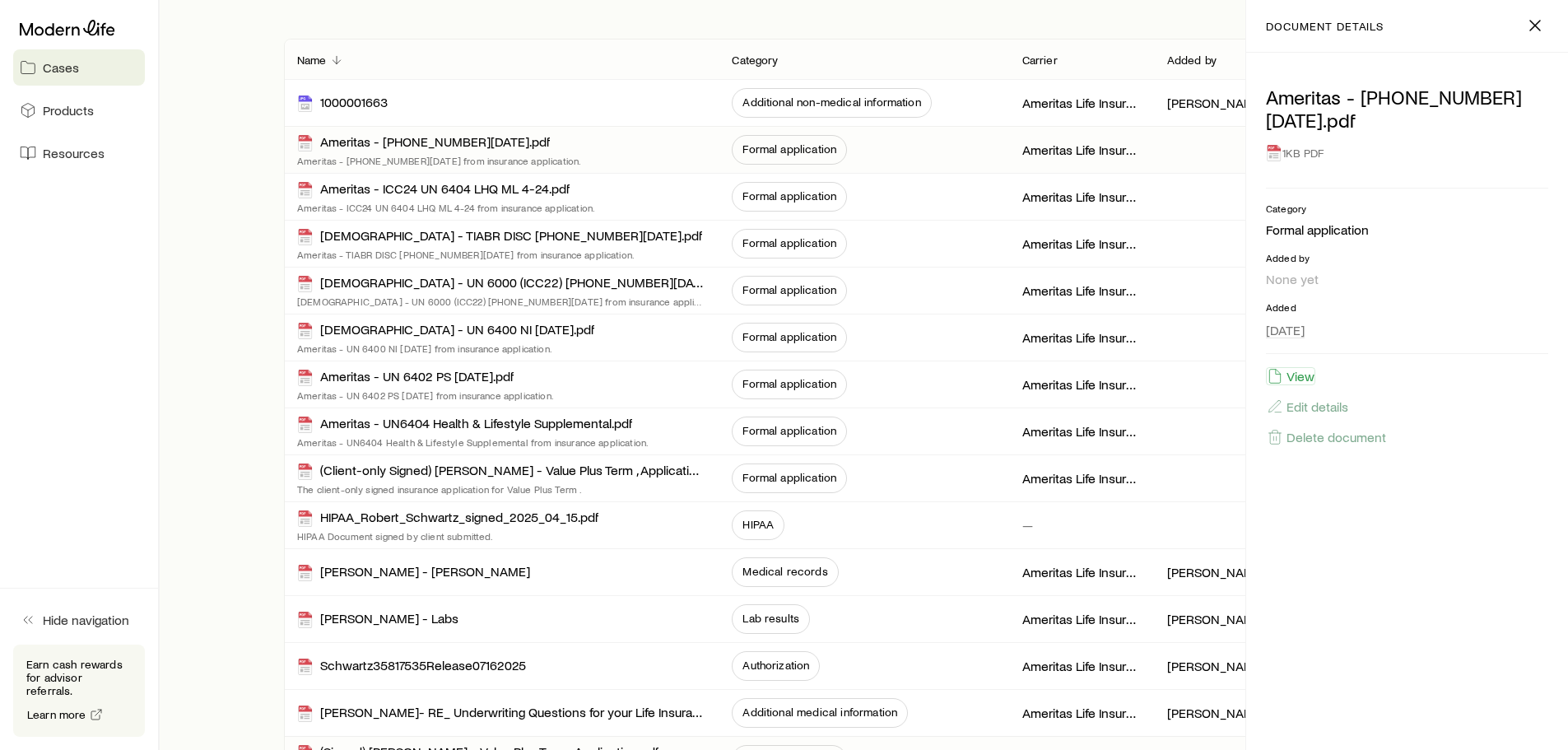
scroll to position [271, 0]
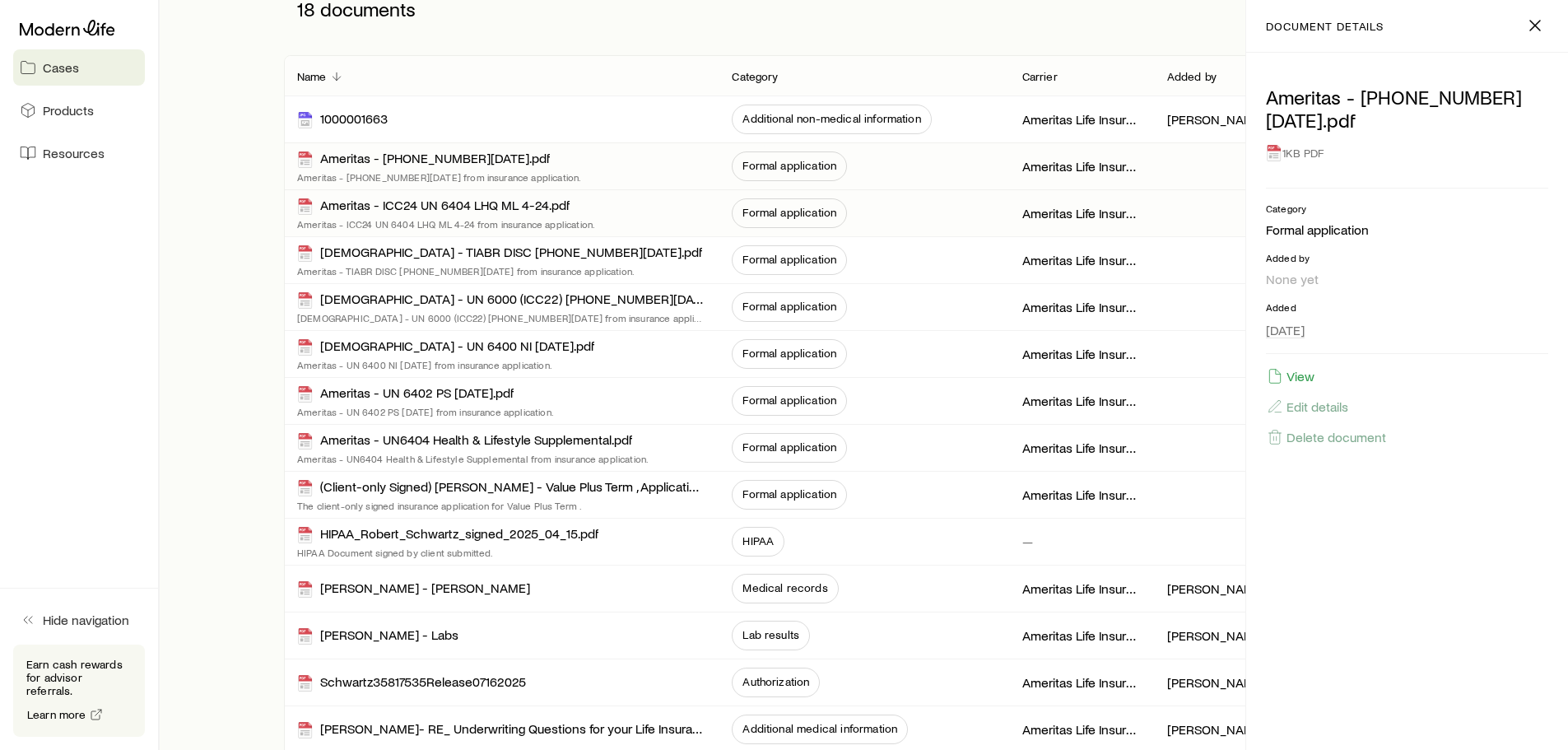
click at [527, 216] on div "Ameritas - ICC24 UN 6404 LHQ ML 4-24.pdf Ameritas - ICC24 UN 6404 LHQ ML 4-24 f…" at bounding box center [446, 214] width 298 height 34
click at [1306, 376] on button "View" at bounding box center [1291, 375] width 50 height 18
click at [781, 154] on span "Formal application" at bounding box center [789, 166] width 115 height 30
click at [1309, 367] on button "View" at bounding box center [1291, 375] width 50 height 18
click at [819, 260] on span "Formal application" at bounding box center [788, 259] width 94 height 13
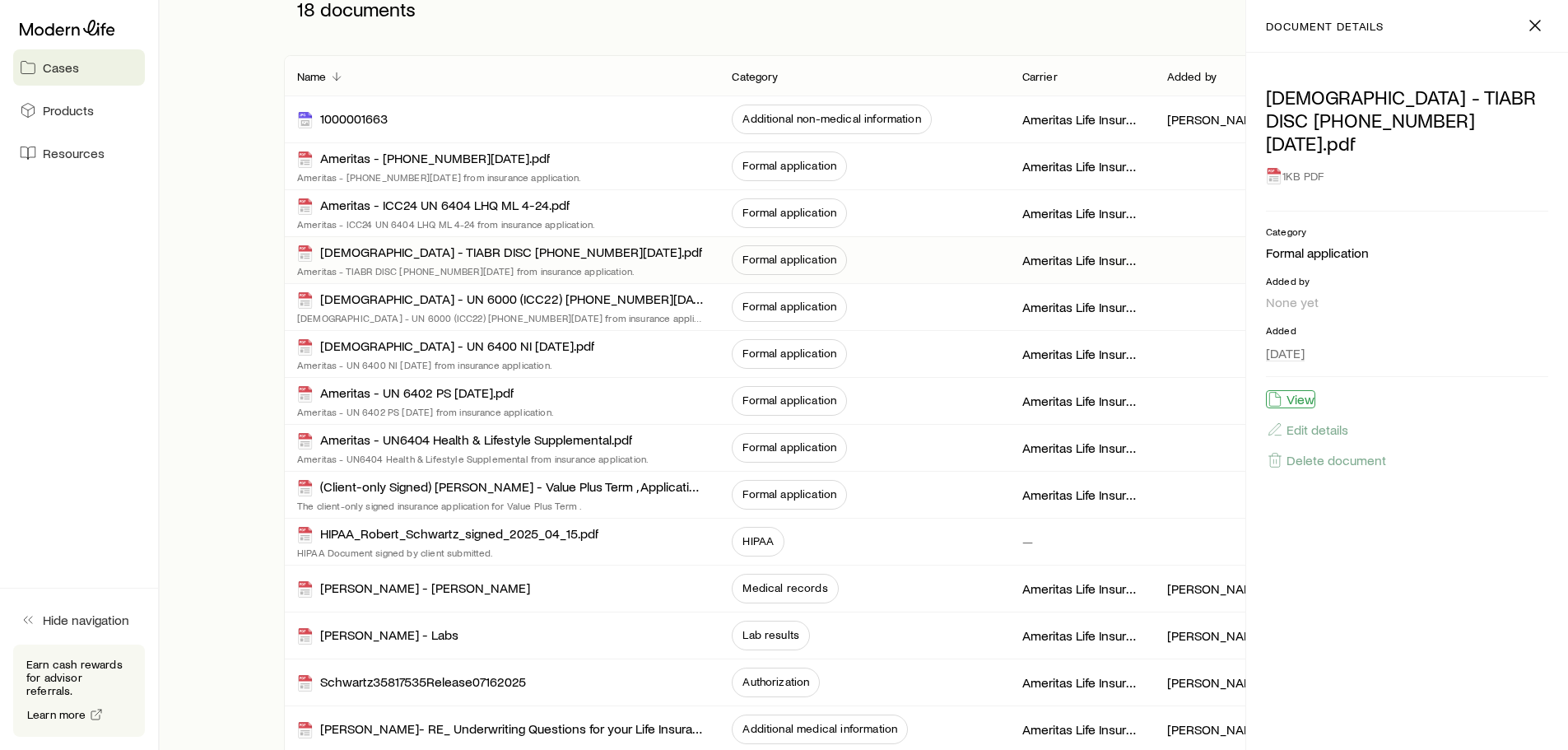
click at [1302, 390] on button "View" at bounding box center [1291, 399] width 50 height 18
click at [822, 307] on span "Formal application" at bounding box center [788, 305] width 94 height 13
click at [1305, 390] on button "View" at bounding box center [1291, 399] width 50 height 18
click at [76, 76] on link "Cases" at bounding box center [78, 67] width 132 height 37
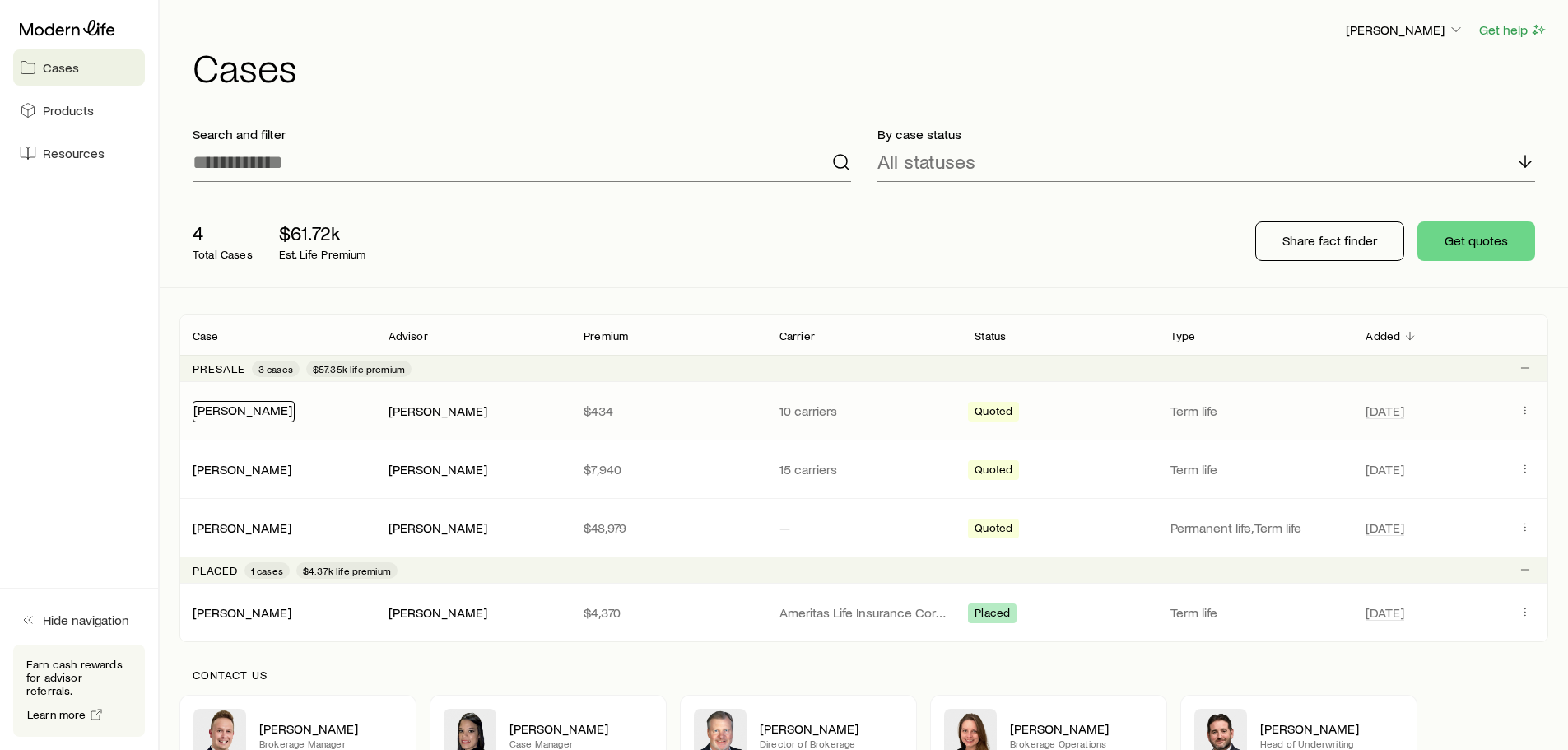
click at [271, 406] on link "Senatore, Richard" at bounding box center [243, 409] width 99 height 16
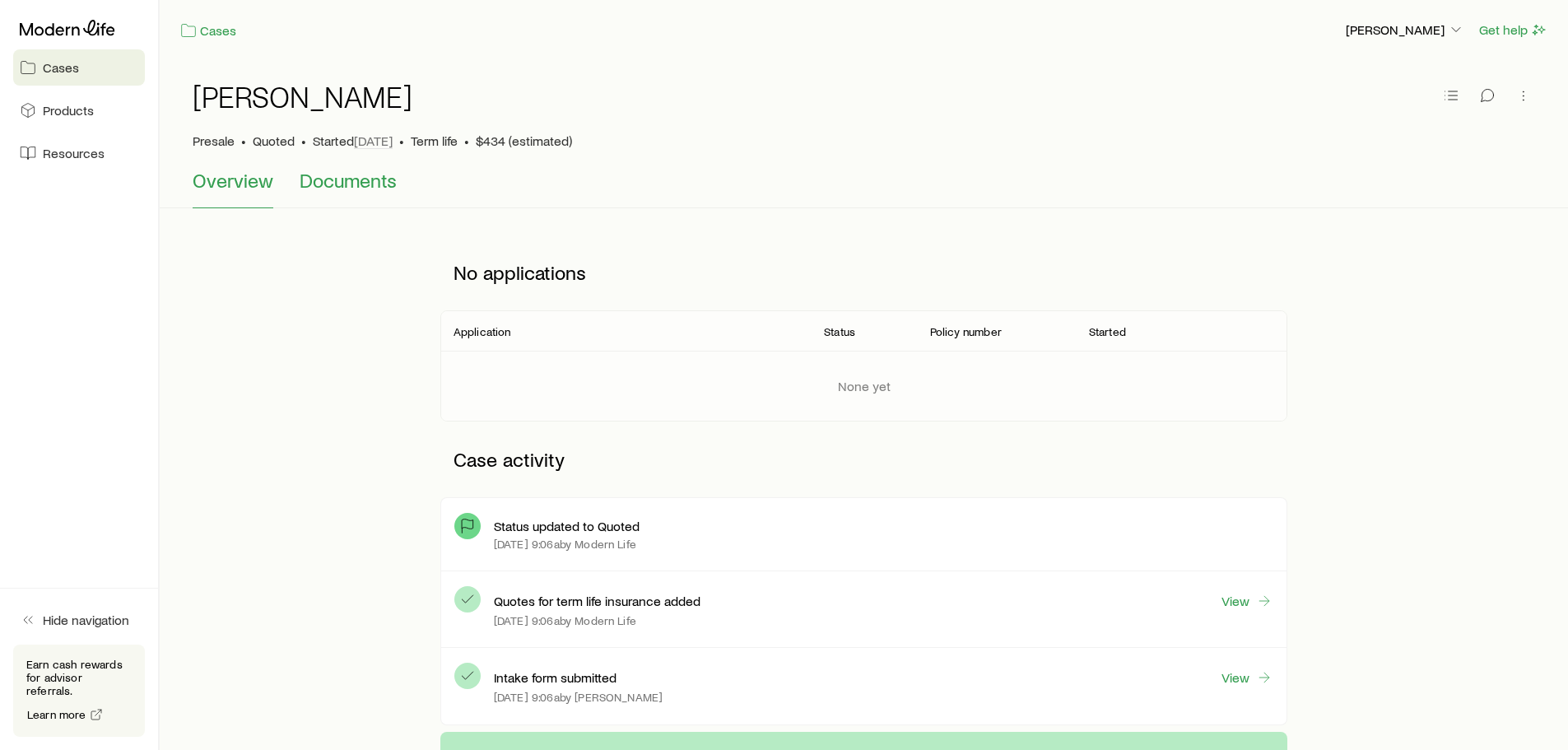
click at [384, 189] on span "Documents" at bounding box center [348, 179] width 97 height 23
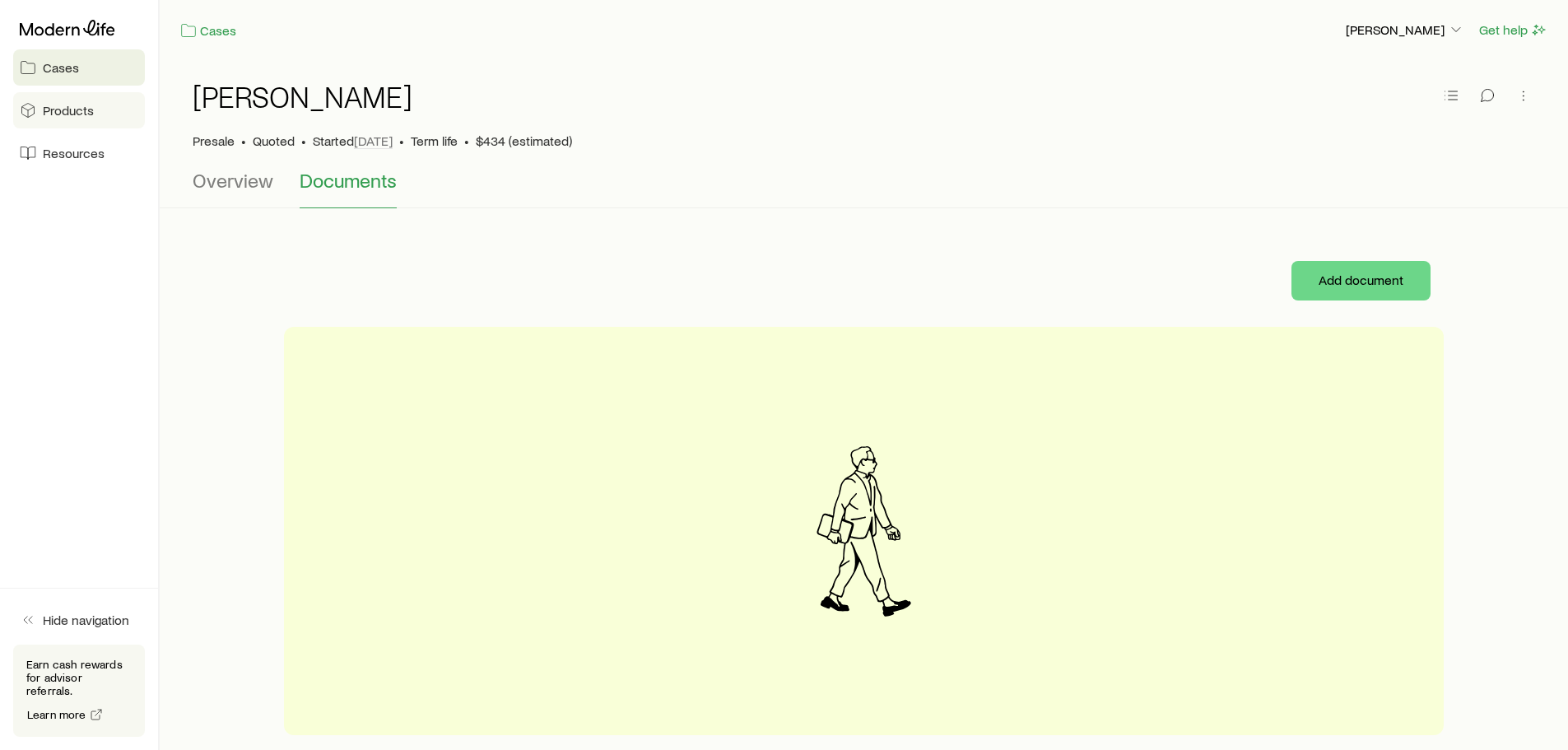
click at [72, 112] on span "Products" at bounding box center [68, 110] width 52 height 17
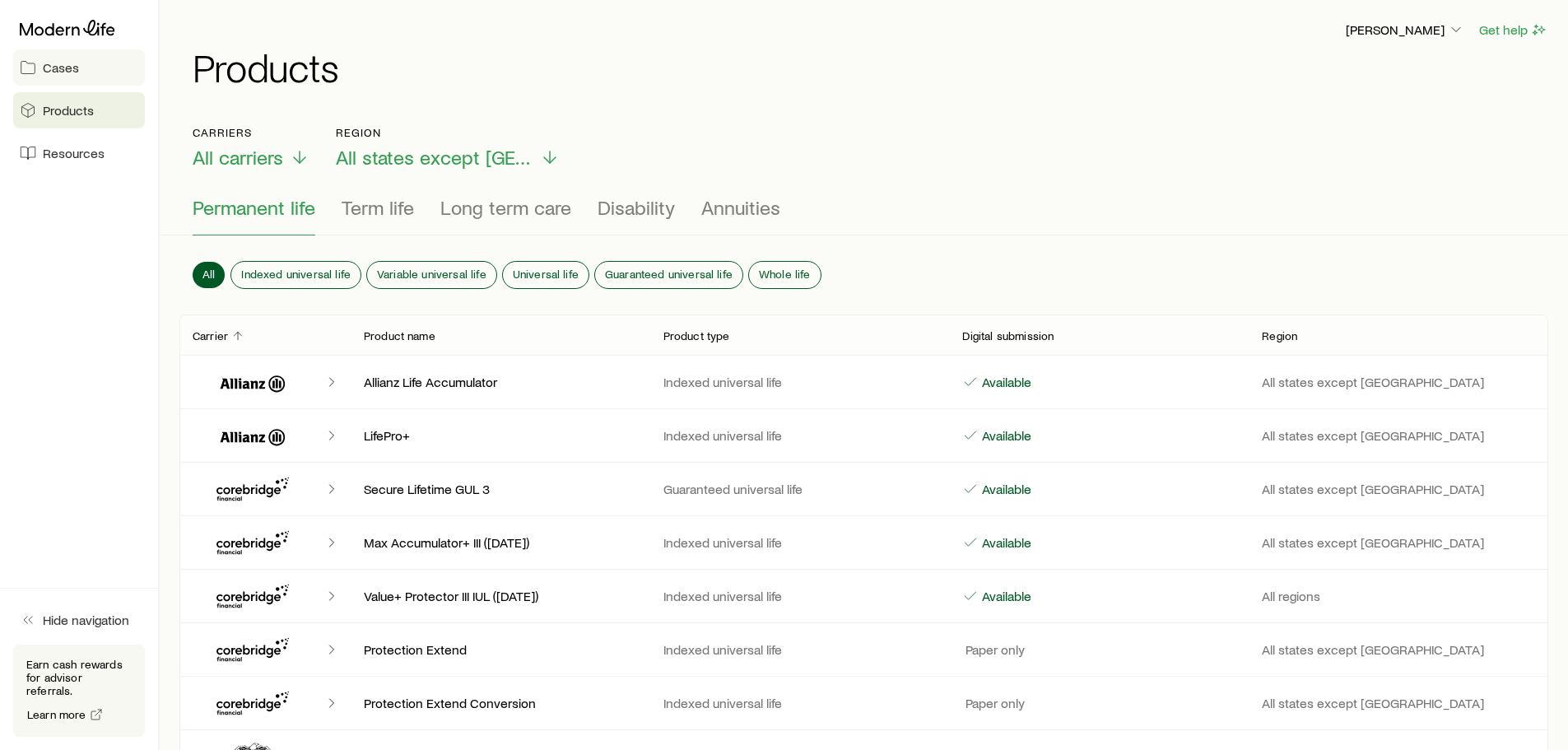
click at [75, 70] on span "Cases" at bounding box center [60, 67] width 37 height 17
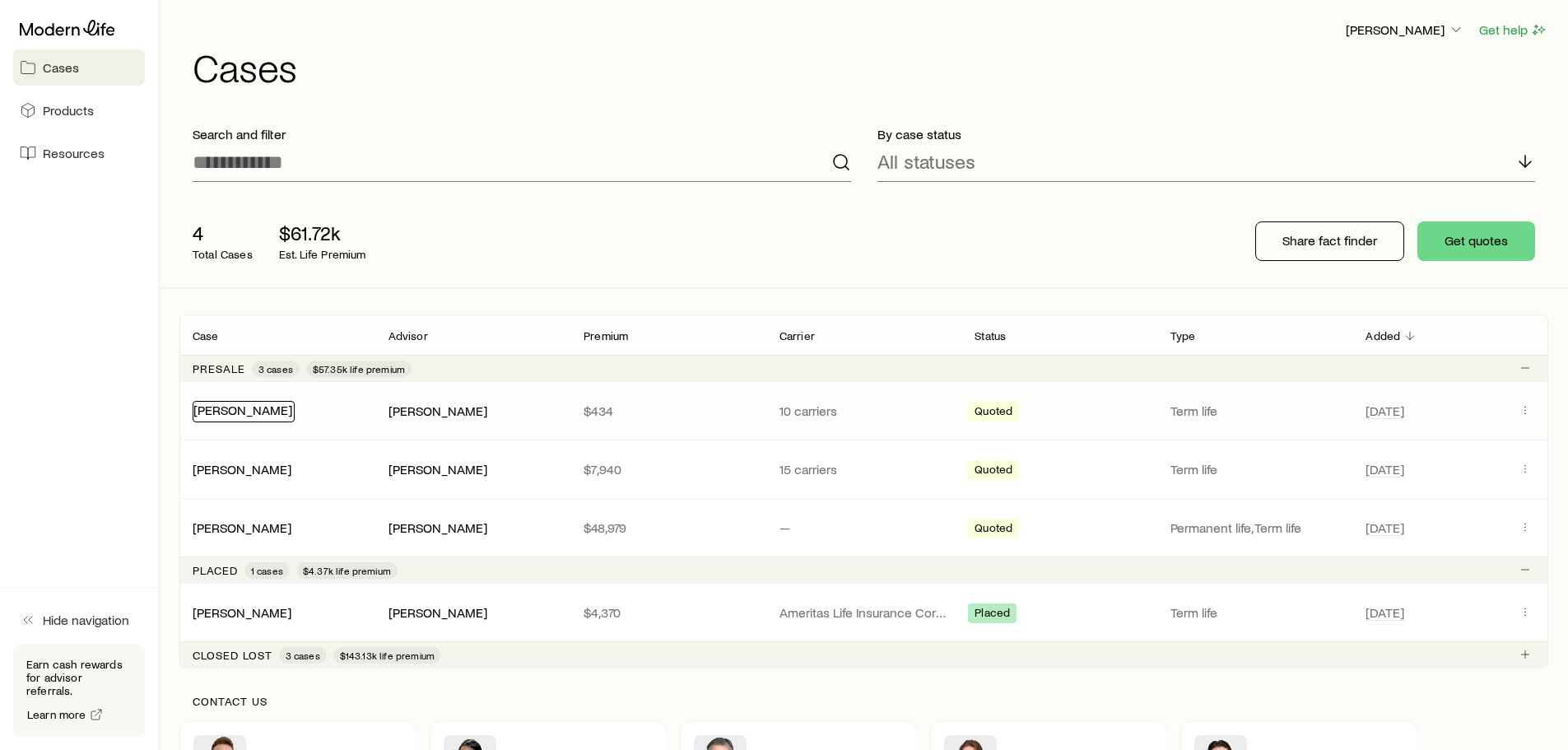
click at [245, 415] on link "Senatore, Richard" at bounding box center [243, 409] width 99 height 16
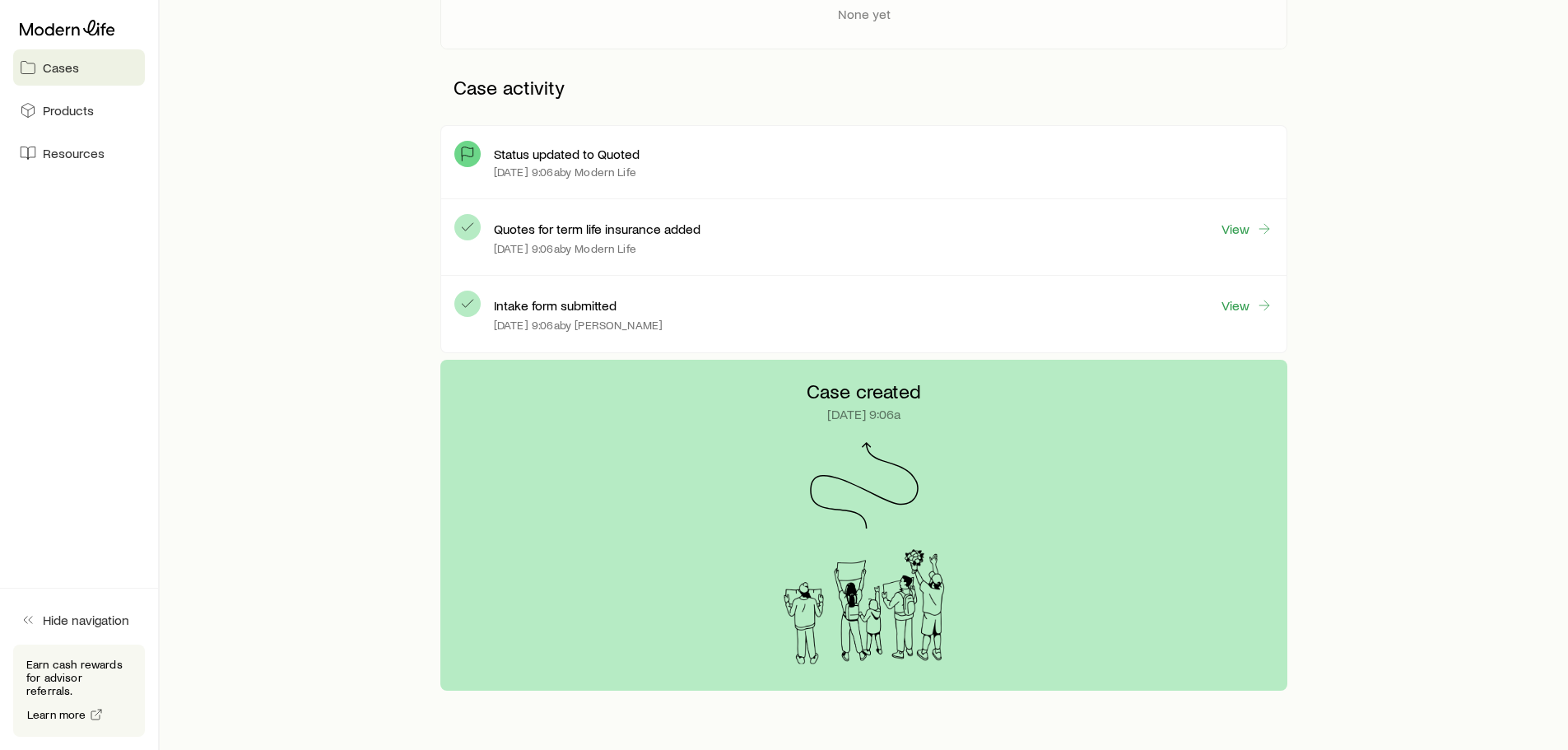
scroll to position [247, 0]
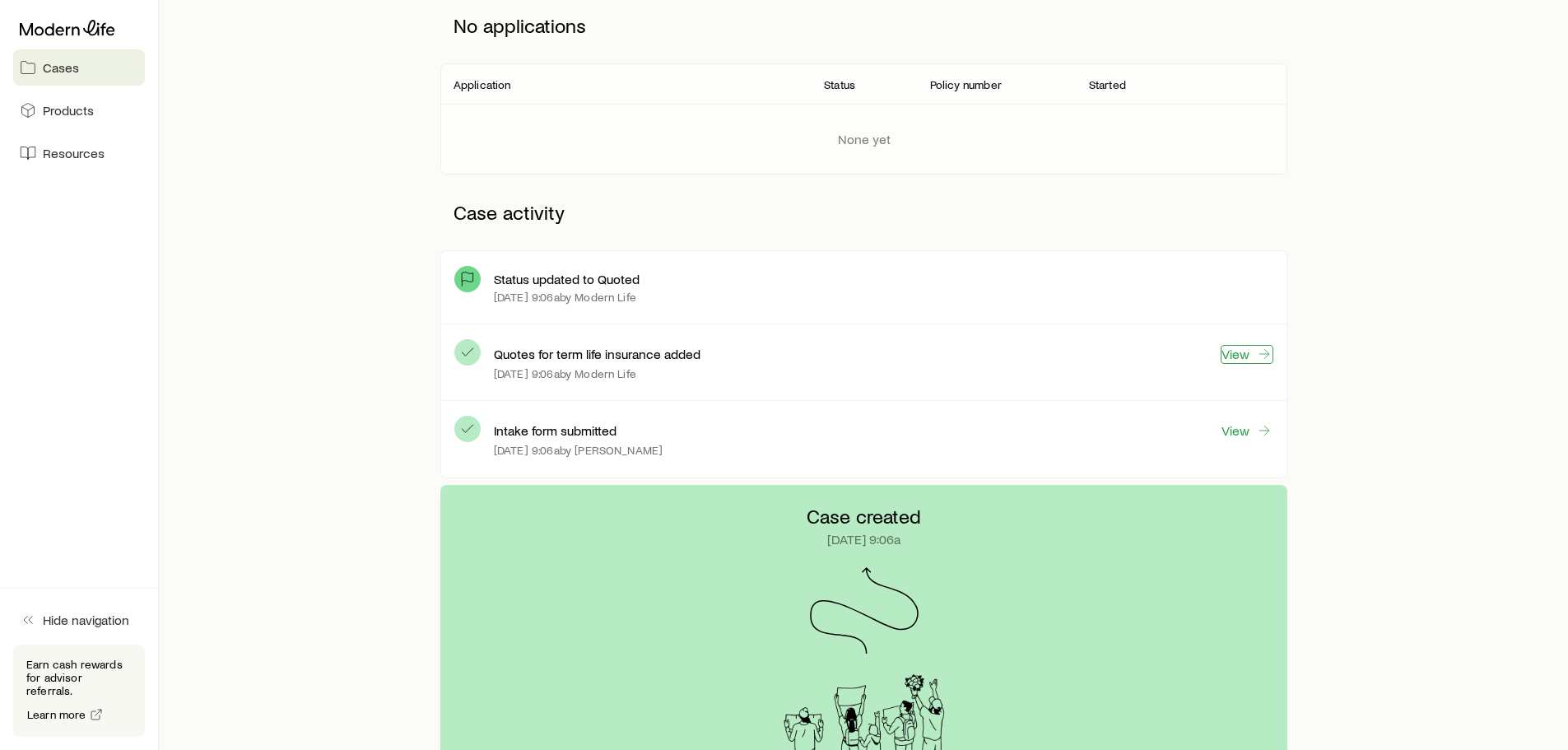
click at [1241, 354] on link "View" at bounding box center [1246, 354] width 52 height 19
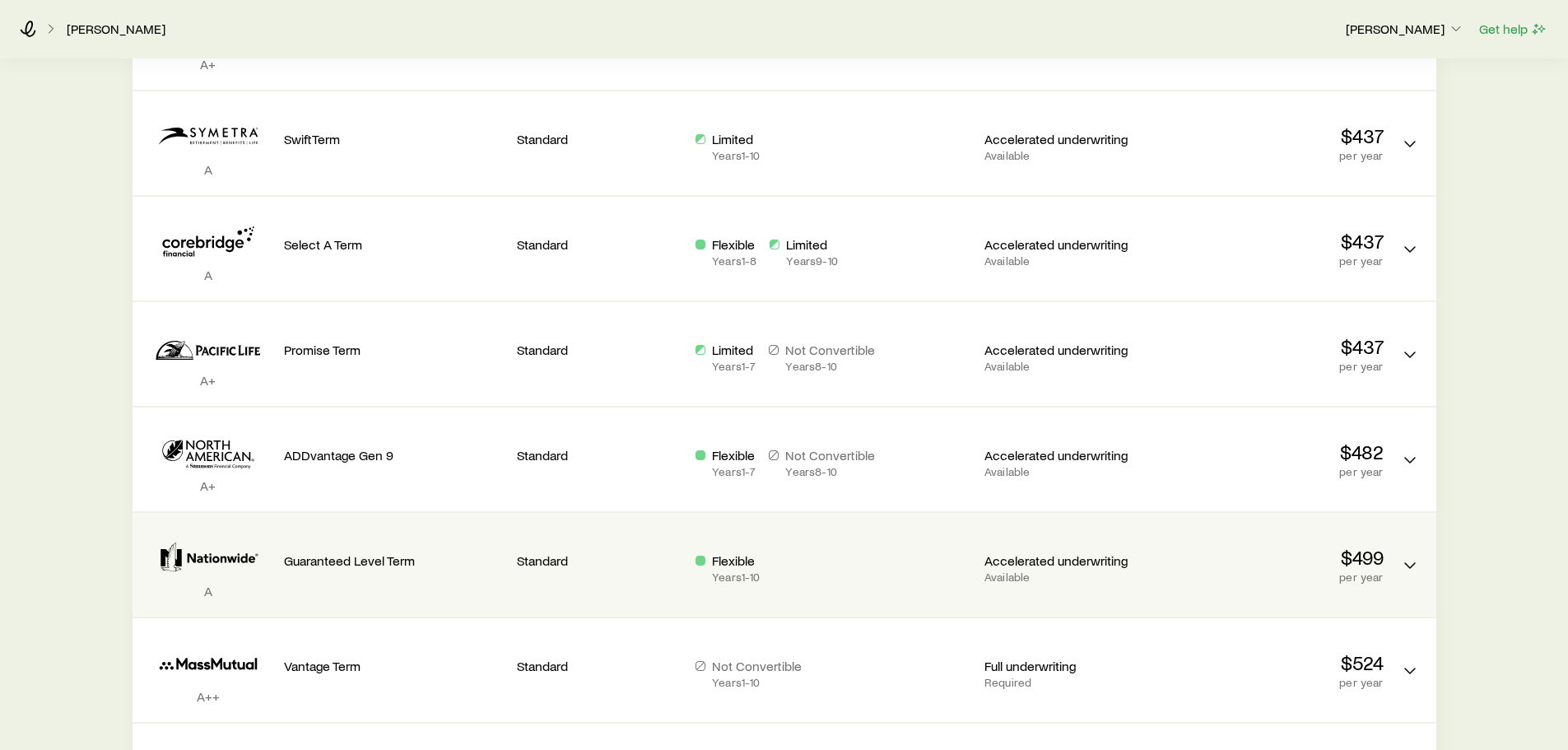
scroll to position [646, 0]
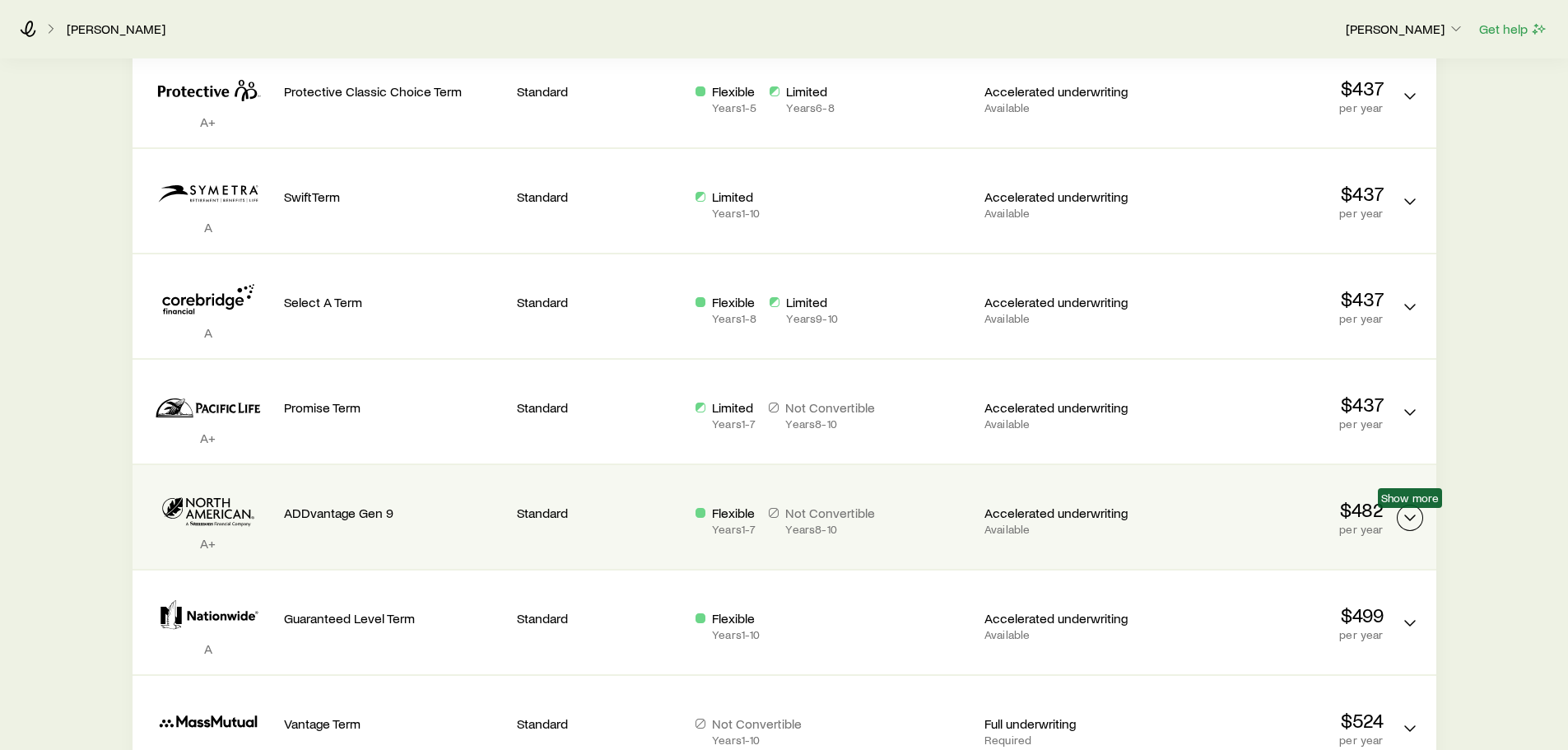
click at [1405, 524] on icon "Term quotes" at bounding box center [1410, 518] width 20 height 20
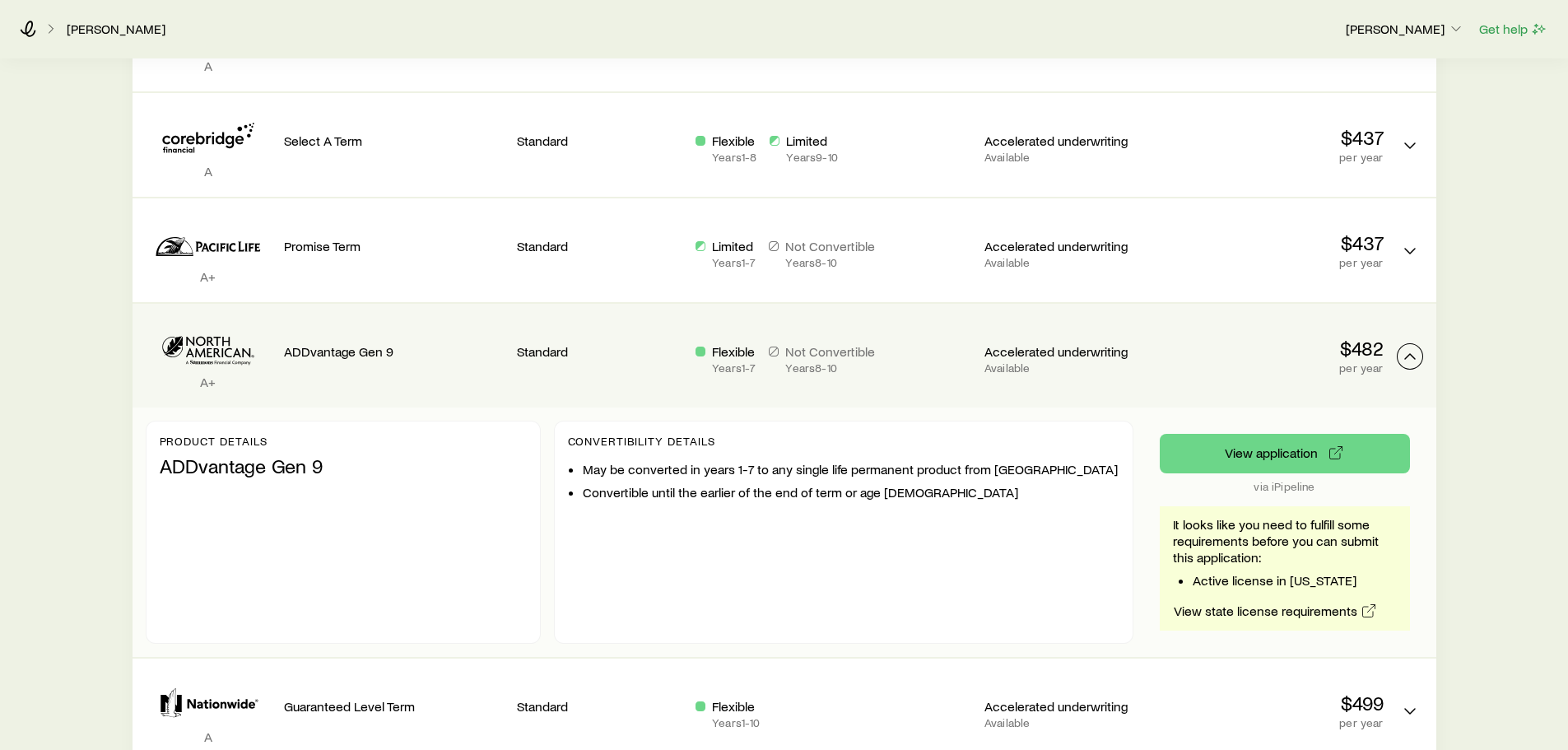
scroll to position [810, 0]
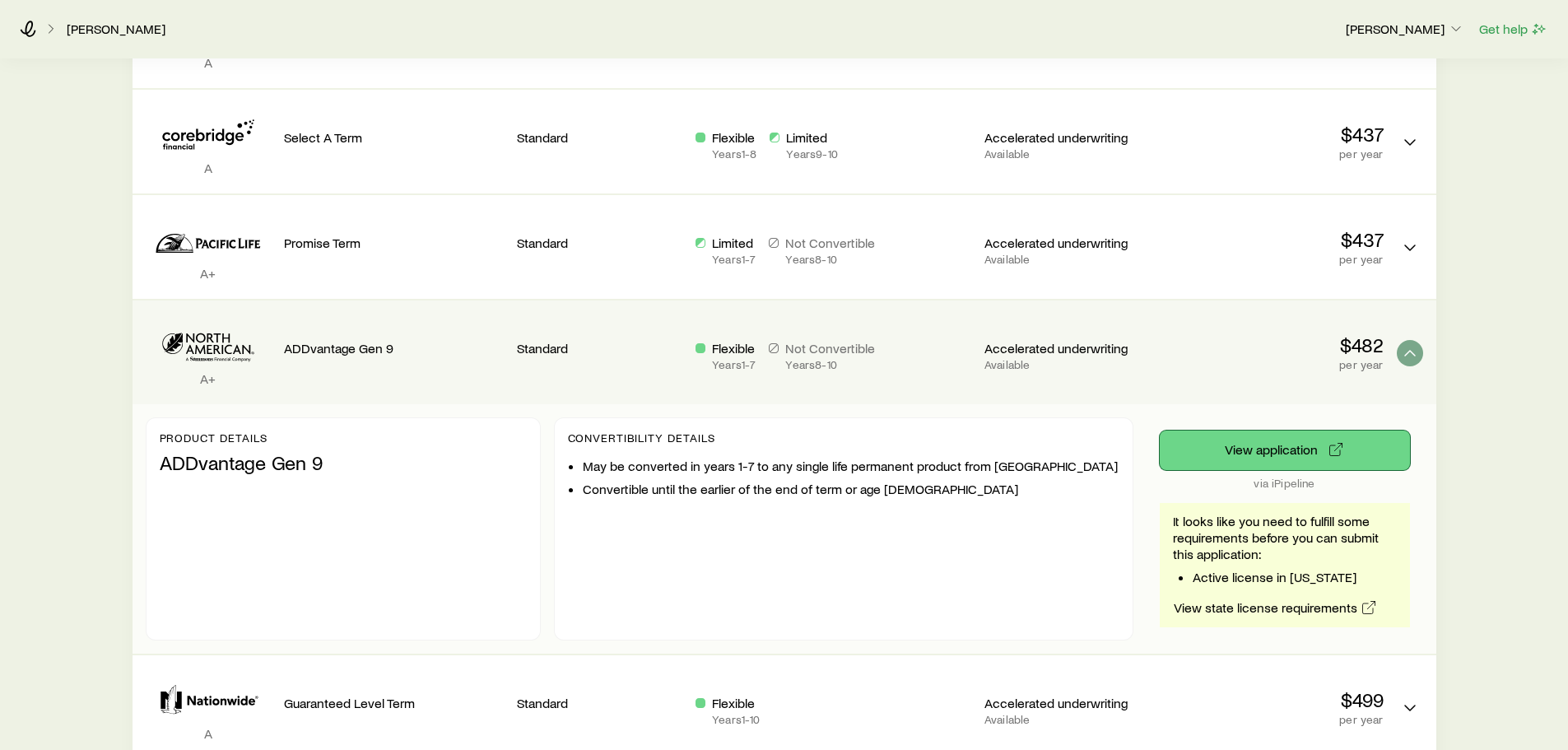
click at [1306, 453] on button "View application" at bounding box center [1284, 450] width 251 height 40
